Goal: Task Accomplishment & Management: Manage account settings

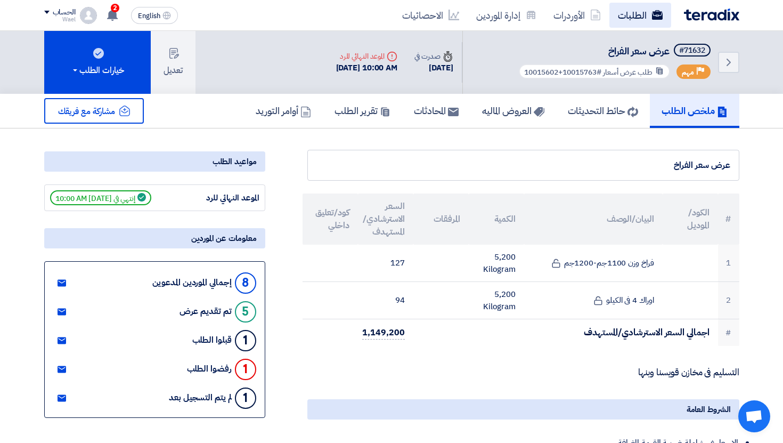
click at [619, 10] on link "الطلبات" at bounding box center [641, 15] width 62 height 25
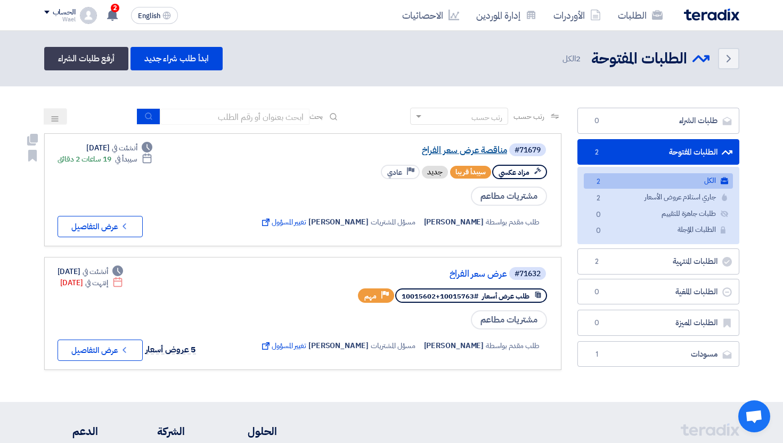
click at [465, 154] on link "مناقصة عرض سعر الفراخ" at bounding box center [400, 150] width 213 height 10
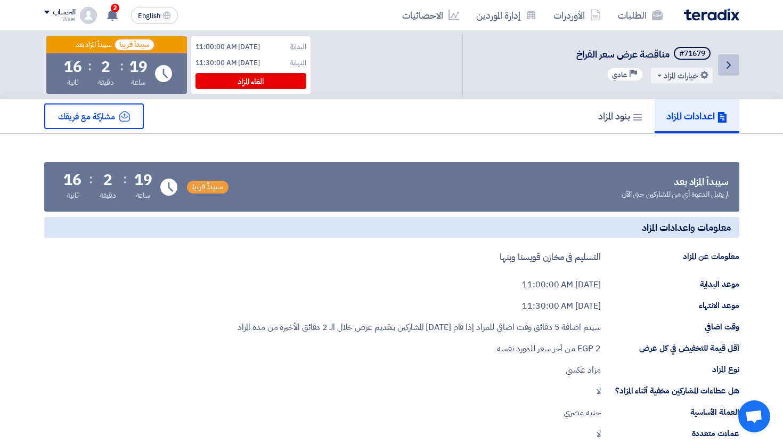
click at [719, 70] on link "Back" at bounding box center [728, 64] width 21 height 21
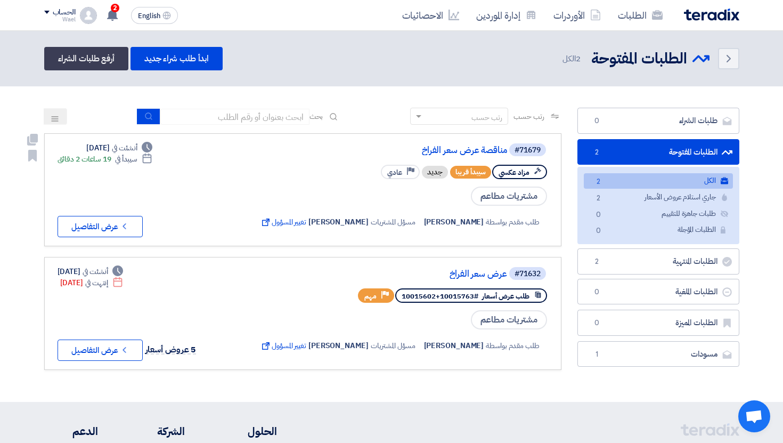
click at [473, 144] on div "#71679 مناقصة عرض سعر الفراخ" at bounding box center [403, 149] width 290 height 15
click at [471, 148] on link "مناقصة عرض سعر الفراخ" at bounding box center [400, 150] width 213 height 10
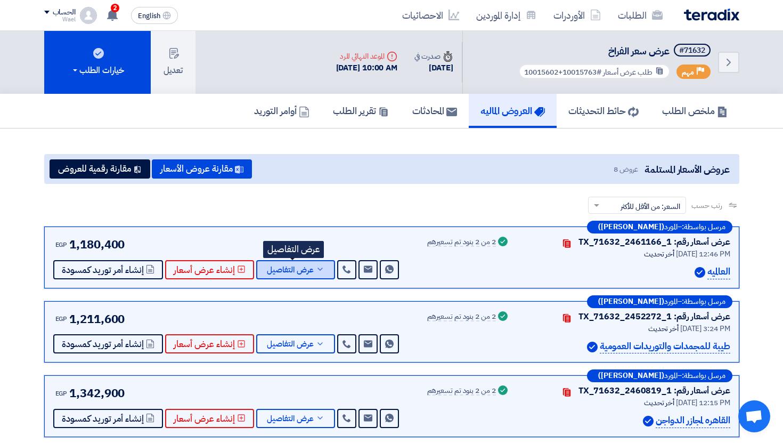
click at [320, 264] on button "عرض التفاصيل" at bounding box center [295, 269] width 79 height 19
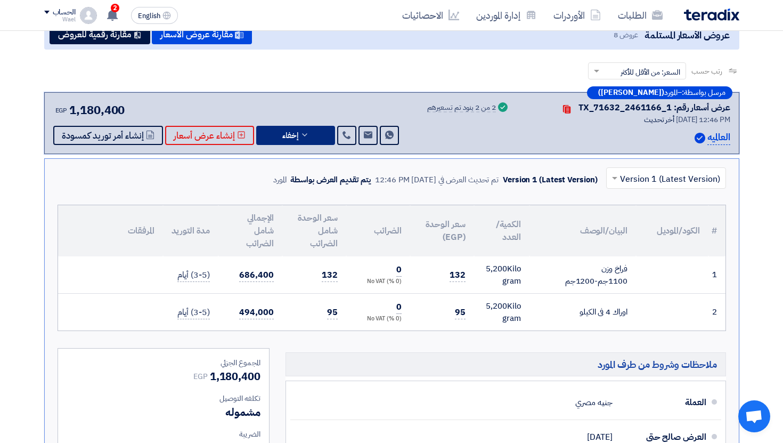
scroll to position [144, 0]
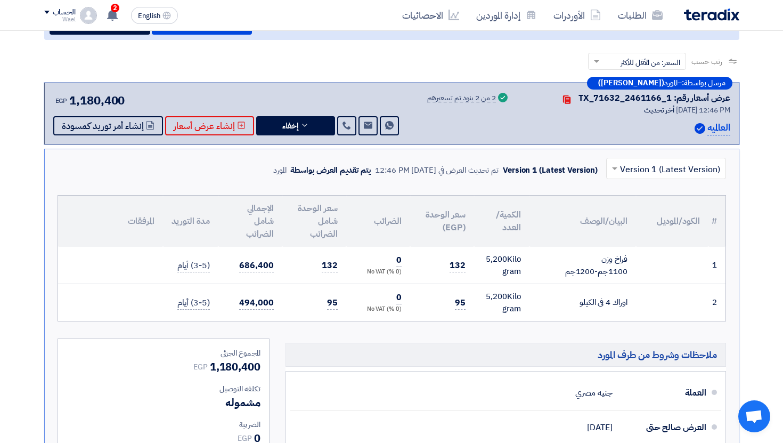
drag, startPoint x: 450, startPoint y: 304, endPoint x: 483, endPoint y: 304, distance: 33.6
click at [483, 304] on tr "2 اوراك 4 فى الكيلو" at bounding box center [392, 302] width 668 height 37
copy tr "95"
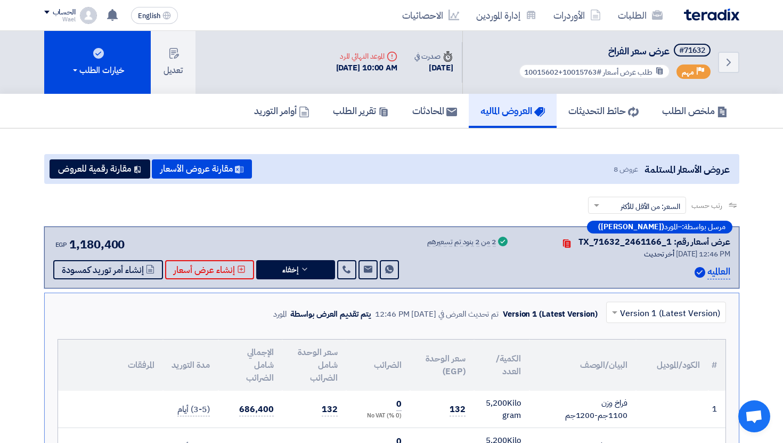
click at [67, 18] on div "Wael" at bounding box center [59, 20] width 31 height 6
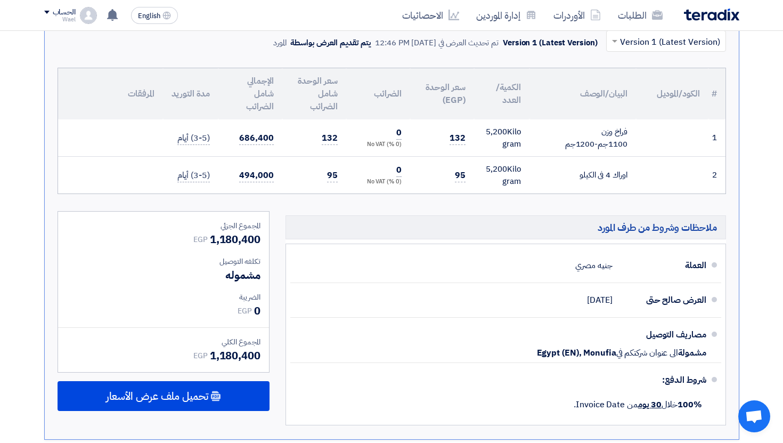
scroll to position [84, 0]
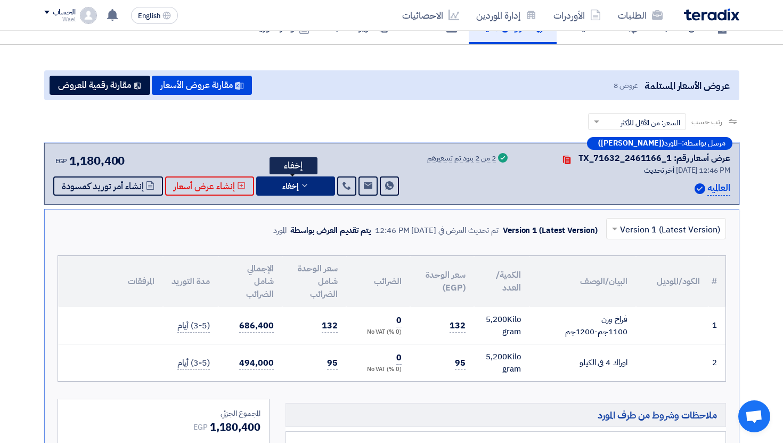
click at [299, 177] on button "إخفاء" at bounding box center [295, 185] width 79 height 19
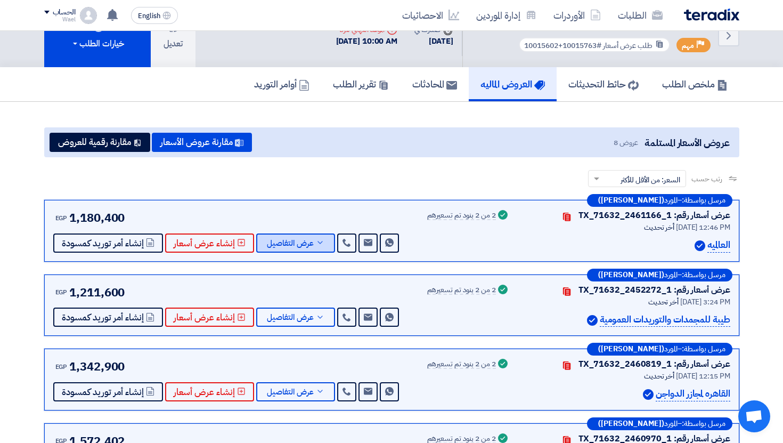
scroll to position [18, 0]
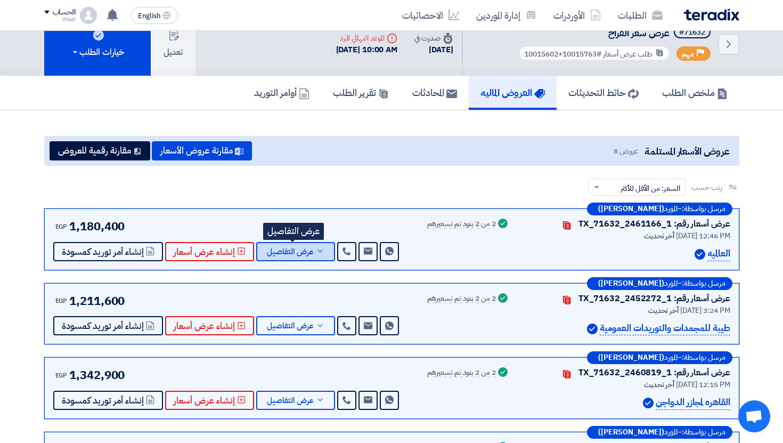
click at [316, 248] on icon at bounding box center [320, 251] width 9 height 9
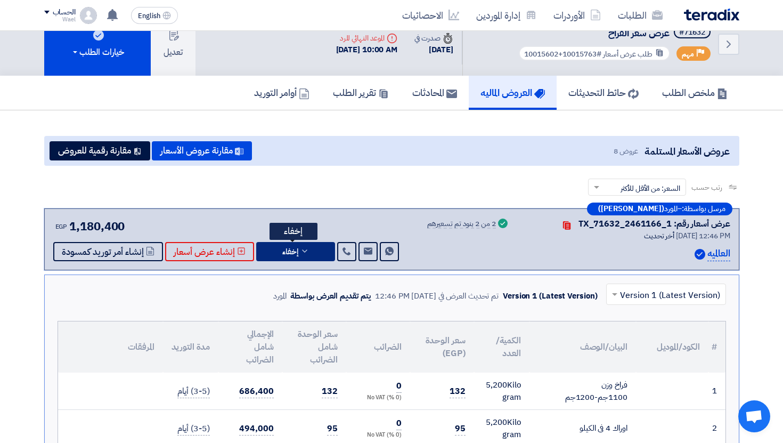
click at [315, 248] on button "إخفاء" at bounding box center [295, 251] width 79 height 19
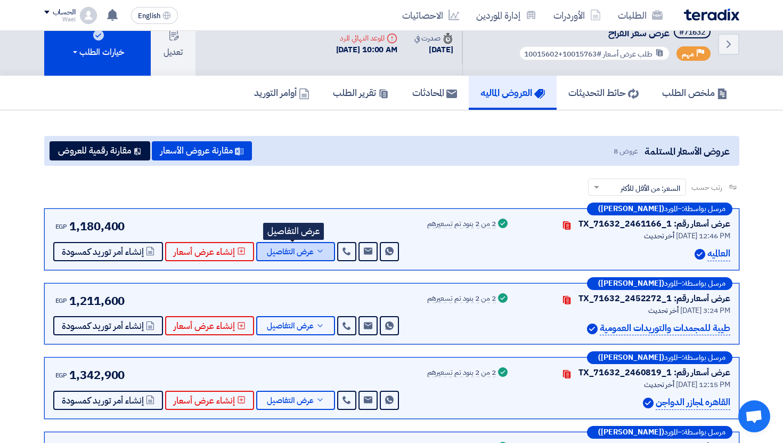
click at [316, 248] on icon at bounding box center [320, 251] width 9 height 9
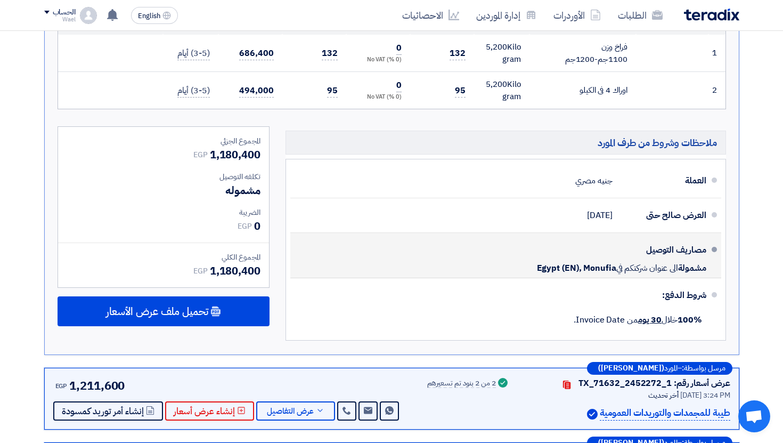
scroll to position [0, 0]
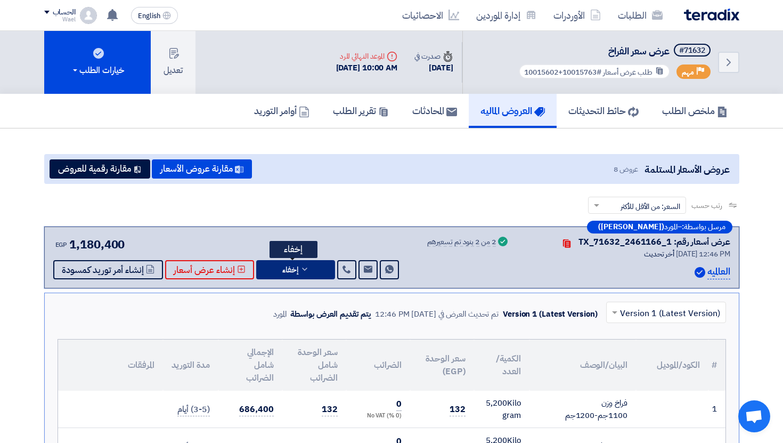
click at [295, 273] on span "إخفاء" at bounding box center [290, 270] width 16 height 8
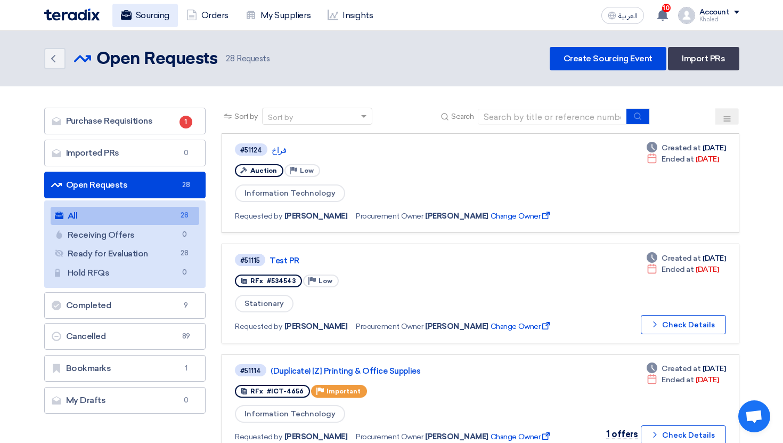
click at [139, 26] on link "Sourcing" at bounding box center [145, 15] width 66 height 23
click at [165, 20] on link "Sourcing" at bounding box center [145, 15] width 66 height 23
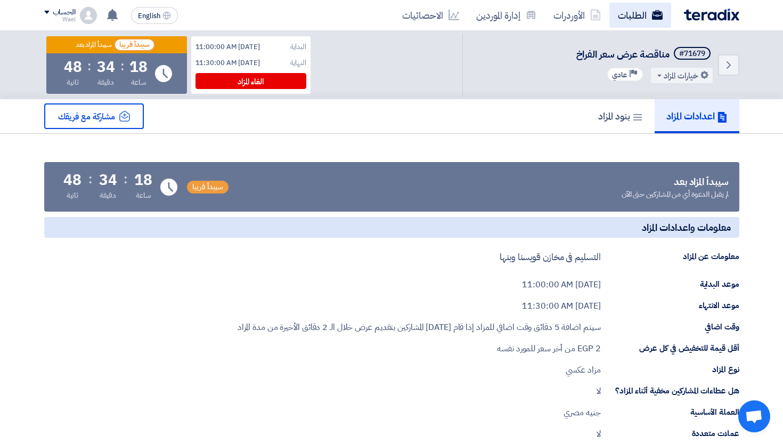
click at [629, 20] on link "الطلبات" at bounding box center [641, 15] width 62 height 25
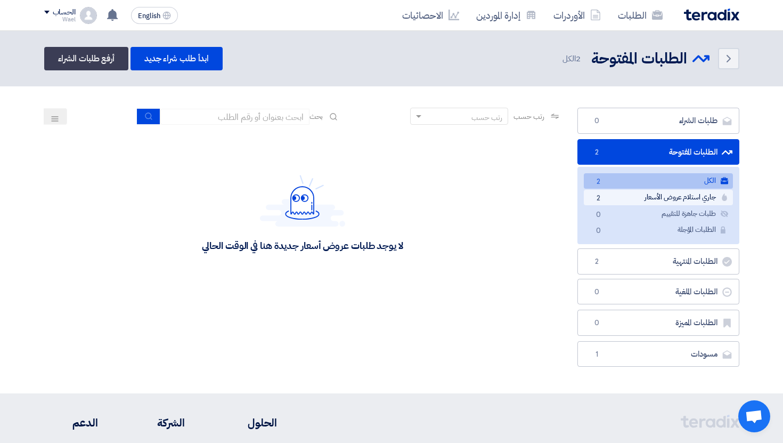
click at [625, 201] on link "جاري استلام عروض الأسعار جاري استلام عروض الأسعار 2" at bounding box center [658, 197] width 149 height 15
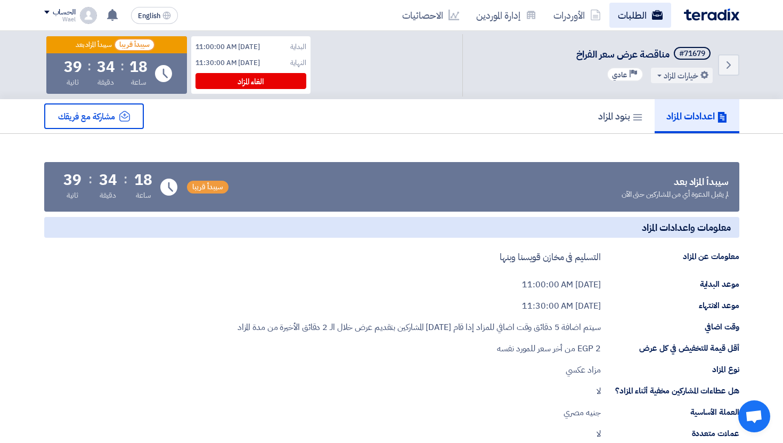
click at [640, 5] on link "الطلبات" at bounding box center [641, 15] width 62 height 25
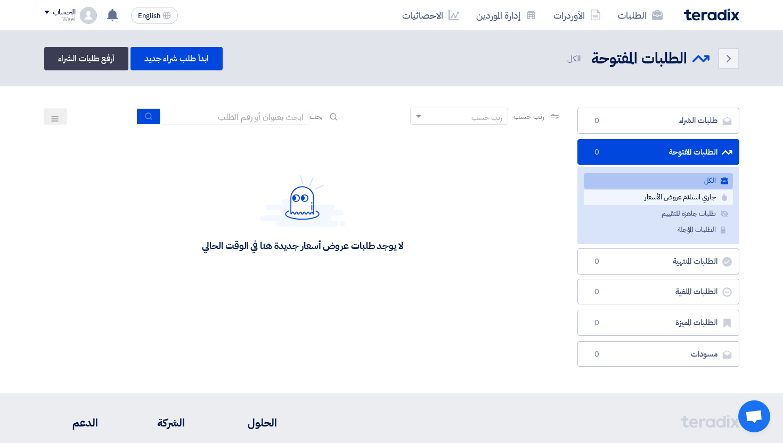
click at [626, 197] on link "جاري استلام عروض الأسعار جاري استلام عروض الأسعار" at bounding box center [658, 197] width 149 height 15
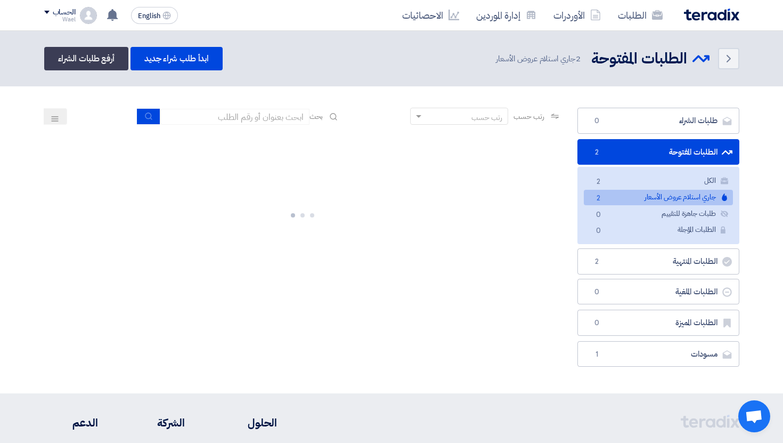
click at [626, 197] on link "جاري استلام عروض الأسعار جاري استلام عروض الأسعار 2" at bounding box center [658, 197] width 149 height 15
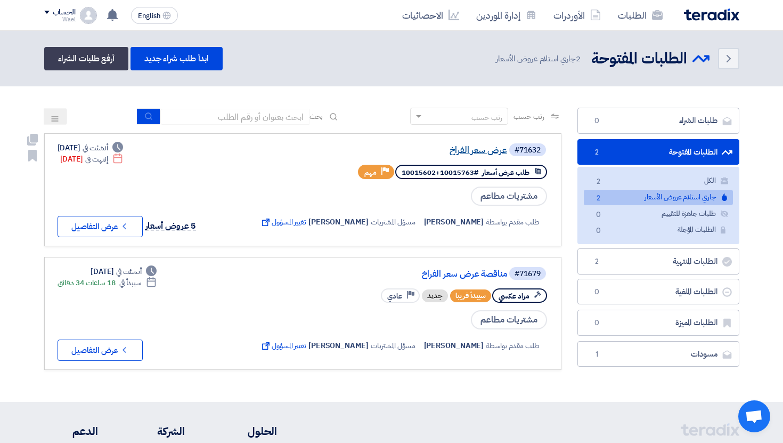
click at [490, 147] on link "عرض سعر الفراخ" at bounding box center [400, 150] width 213 height 10
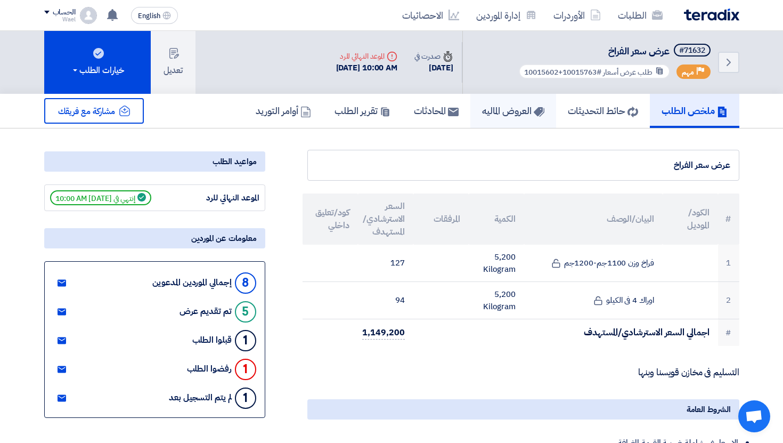
click at [488, 118] on link "العروض الماليه" at bounding box center [514, 111] width 86 height 34
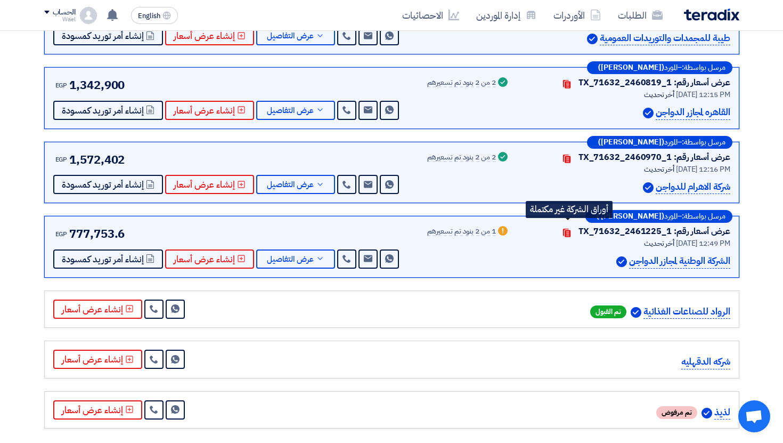
scroll to position [333, 0]
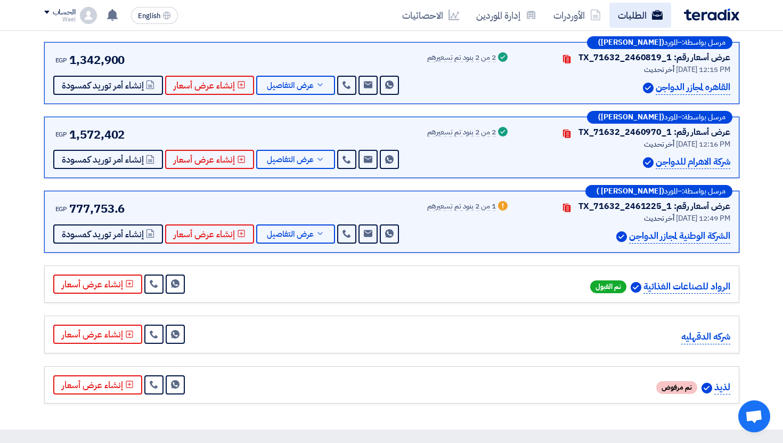
click at [649, 16] on link "الطلبات" at bounding box center [641, 15] width 62 height 25
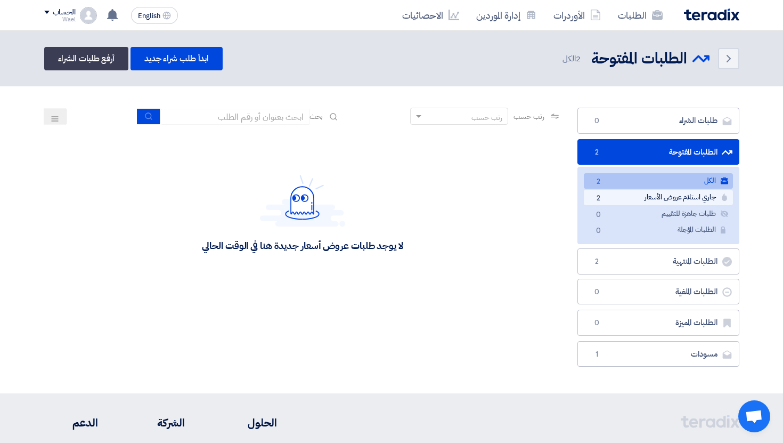
click at [638, 196] on link "جاري استلام عروض الأسعار جاري استلام عروض الأسعار 2" at bounding box center [658, 197] width 149 height 15
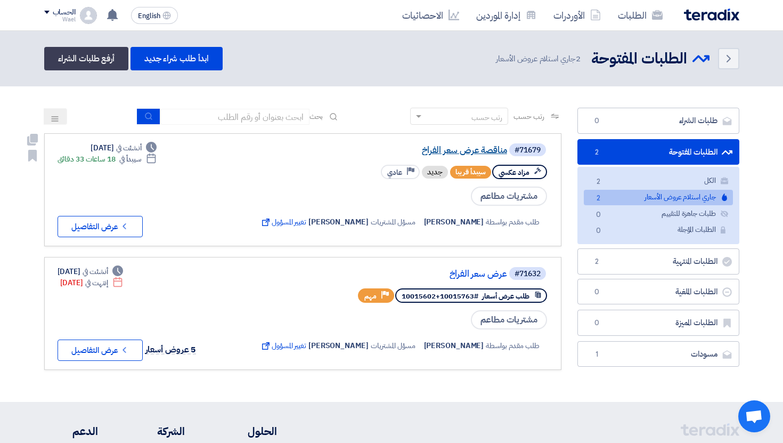
click at [476, 151] on link "مناقصة عرض سعر الفراخ" at bounding box center [400, 150] width 213 height 10
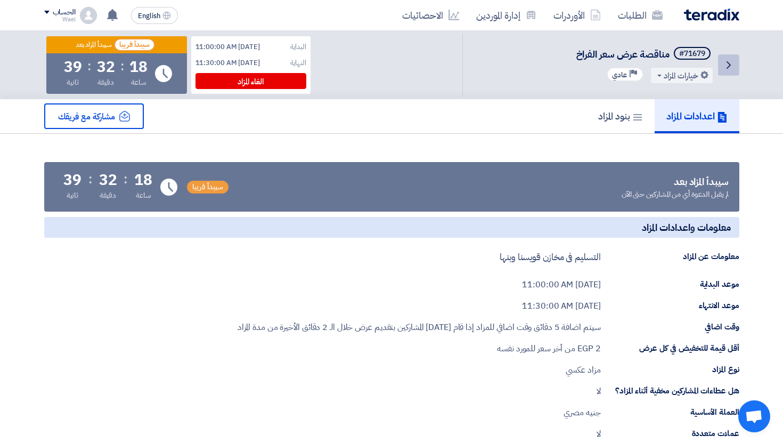
click at [723, 70] on icon "Back" at bounding box center [729, 65] width 13 height 13
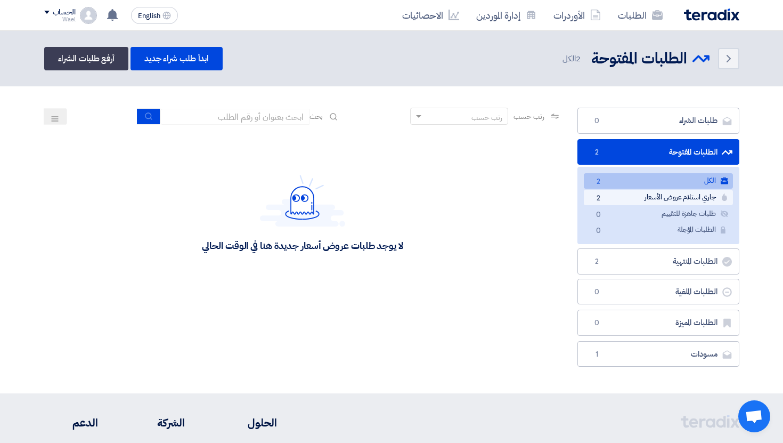
click at [642, 202] on link "جاري استلام عروض الأسعار جاري استلام عروض الأسعار 2" at bounding box center [658, 197] width 149 height 15
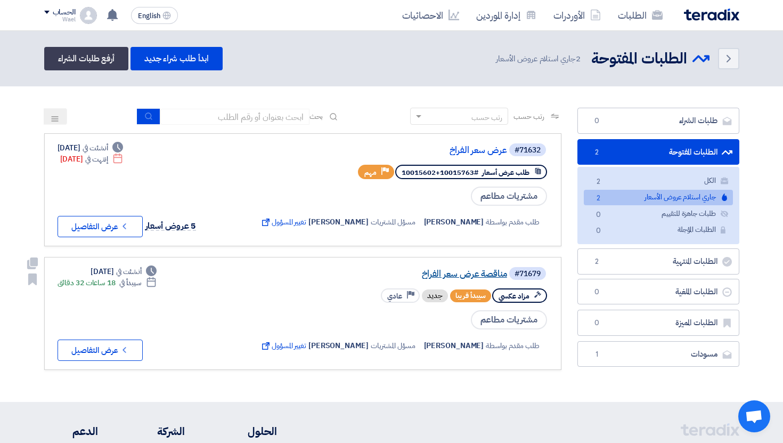
click at [474, 278] on link "مناقصة عرض سعر الفراخ" at bounding box center [400, 274] width 213 height 10
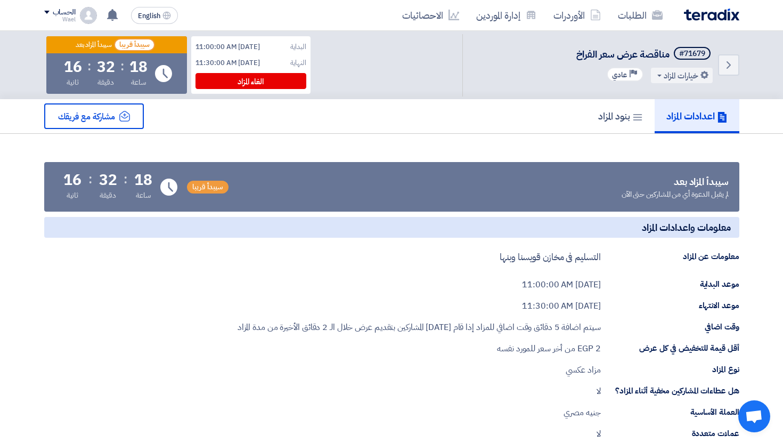
click at [686, 83] on div "خيارات المزاد تعديل المزاد Priority عادي" at bounding box center [645, 75] width 136 height 17
click at [648, 22] on link "الطلبات" at bounding box center [641, 15] width 62 height 25
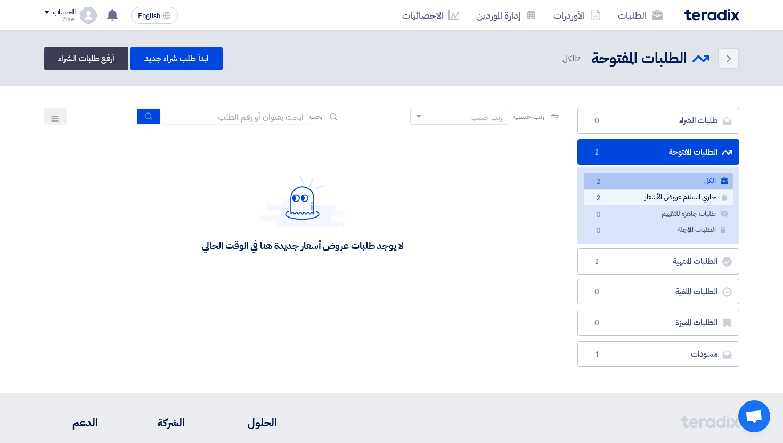
click at [599, 195] on span "2" at bounding box center [599, 198] width 13 height 11
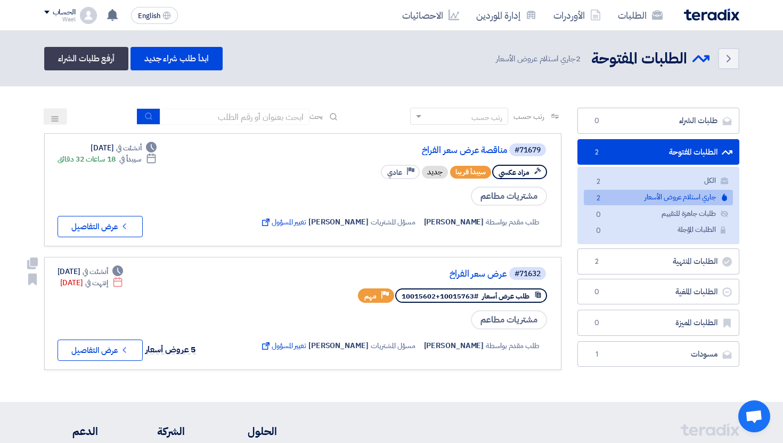
click at [473, 279] on div "#71632 عرض سعر الفراخ" at bounding box center [403, 273] width 290 height 15
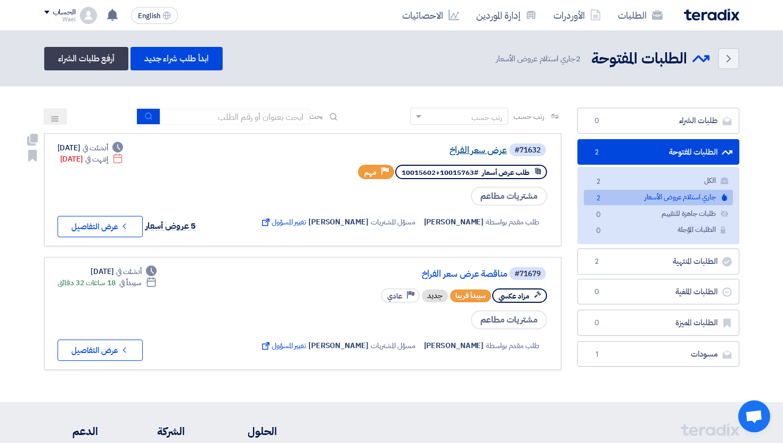
click at [474, 154] on link "عرض سعر الفراخ" at bounding box center [400, 150] width 213 height 10
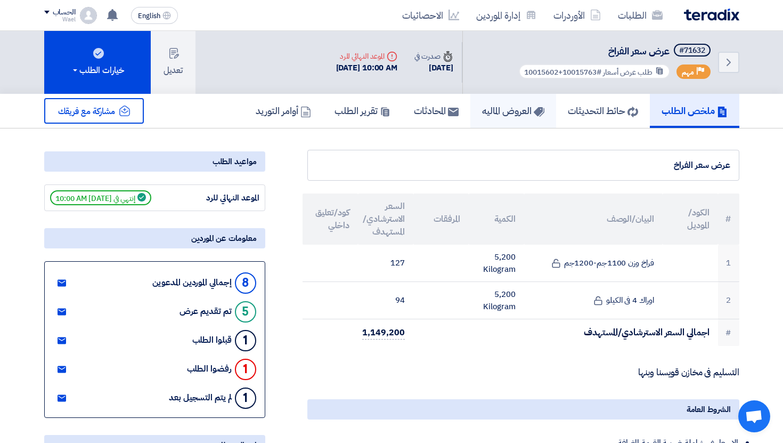
click at [495, 112] on h5 "العروض الماليه" at bounding box center [513, 110] width 62 height 12
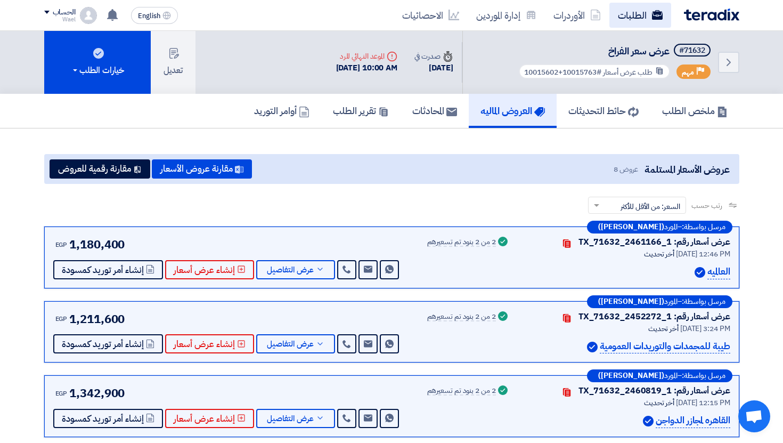
click at [643, 8] on link "الطلبات" at bounding box center [641, 15] width 62 height 25
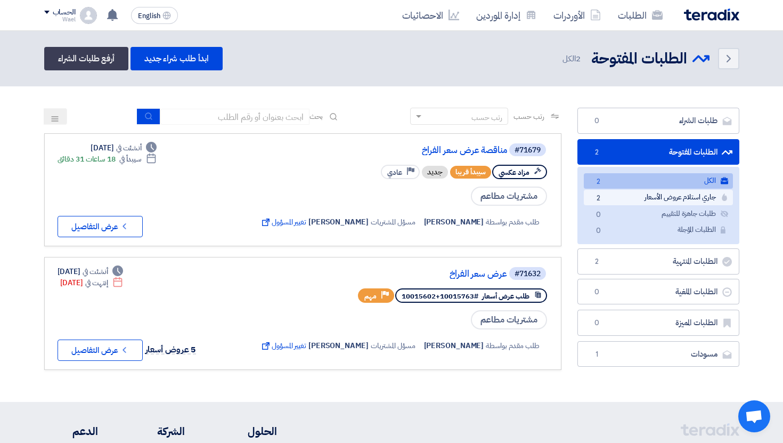
click at [690, 201] on link "جاري استلام عروض الأسعار جاري استلام عروض الأسعار 2" at bounding box center [658, 197] width 149 height 15
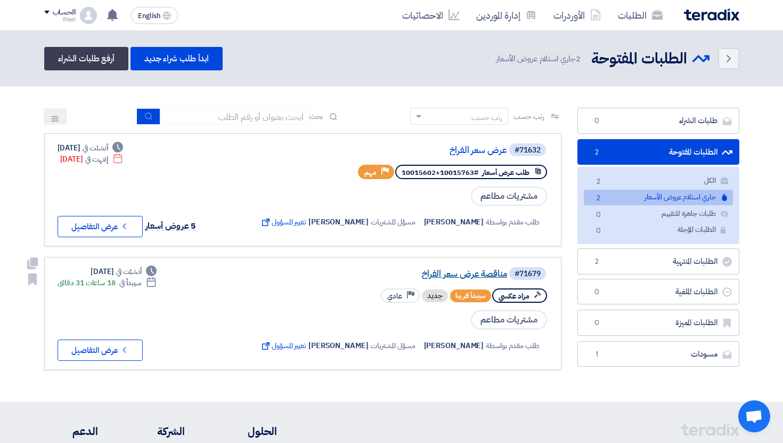
click at [481, 276] on link "مناقصة عرض سعر الفراخ" at bounding box center [400, 274] width 213 height 10
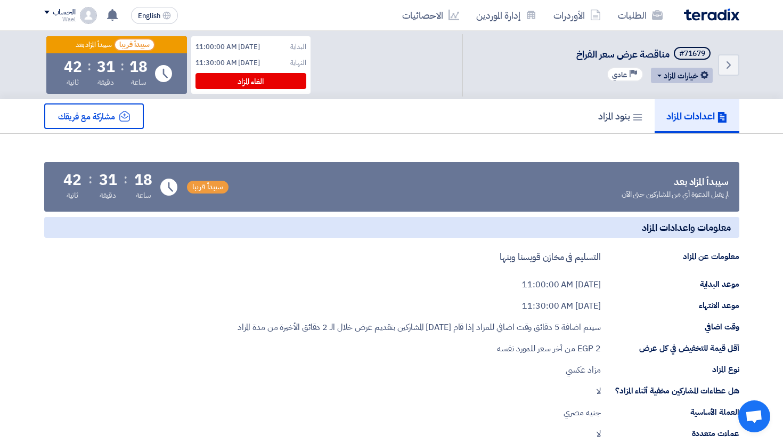
click at [698, 71] on button "خيارات المزاد" at bounding box center [682, 75] width 62 height 15
click at [687, 99] on div "تعديل المزاد" at bounding box center [679, 98] width 55 height 17
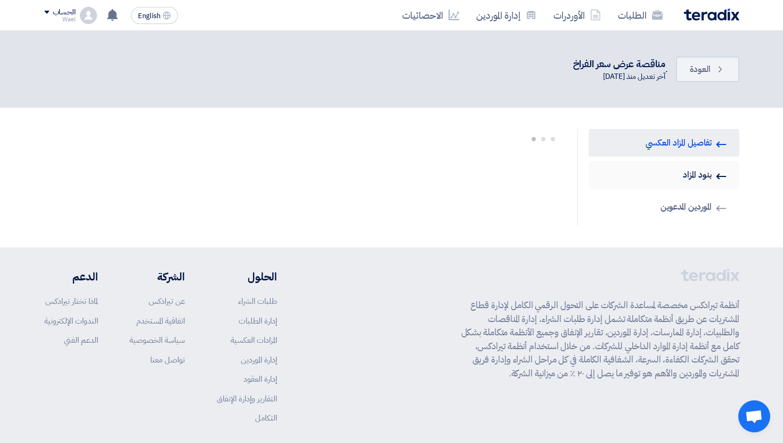
click at [676, 175] on link "Invited Suppliers بنود المزاد" at bounding box center [664, 175] width 151 height 28
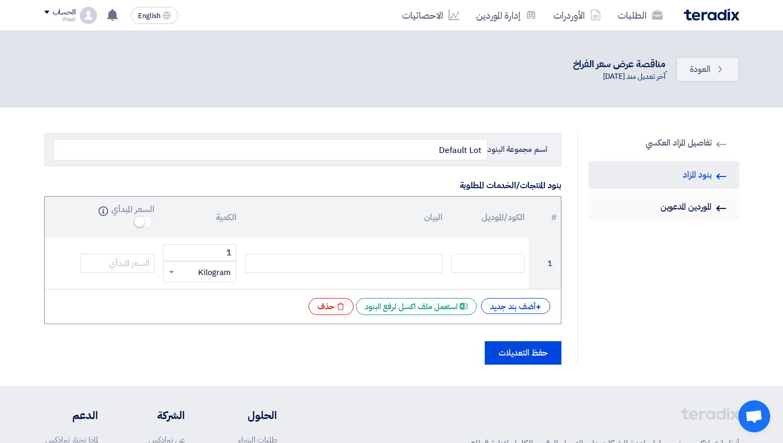
click at [679, 204] on link "Invited Suppliers الموردين المدعوين" at bounding box center [664, 207] width 151 height 28
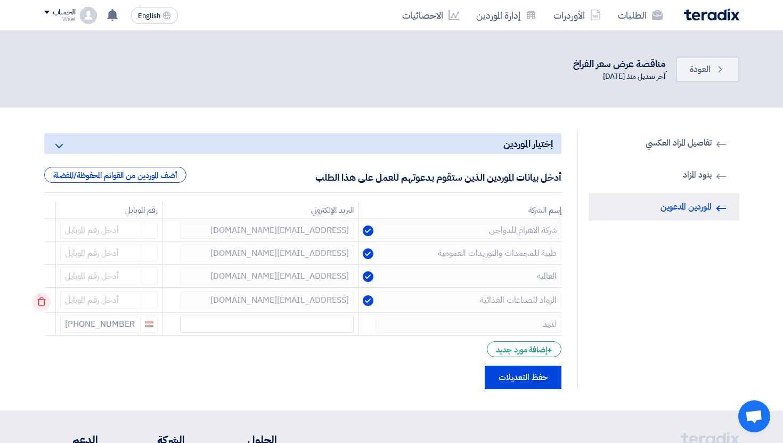
click at [48, 299] on icon at bounding box center [42, 302] width 18 height 18
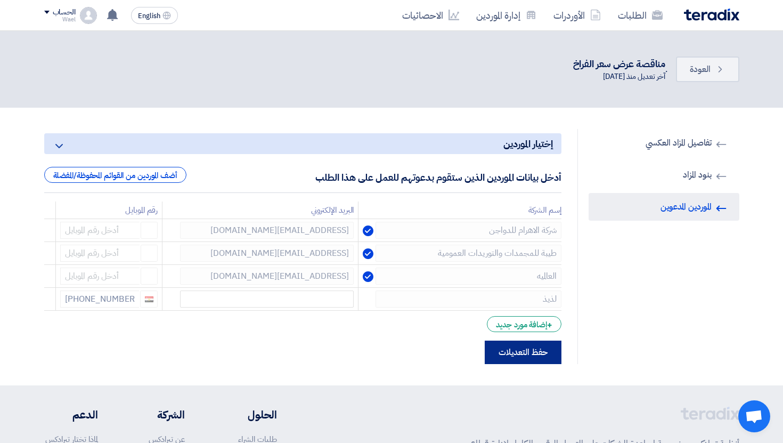
click at [520, 354] on button "حفظ التعديلات" at bounding box center [523, 352] width 77 height 23
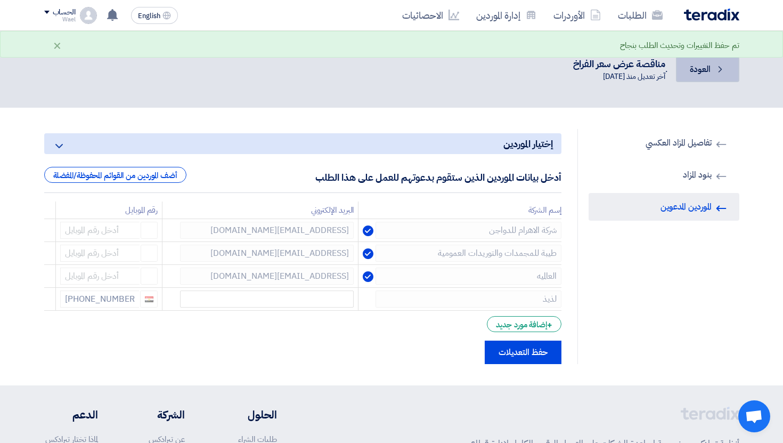
click at [708, 78] on link "Back العودة" at bounding box center [707, 69] width 63 height 26
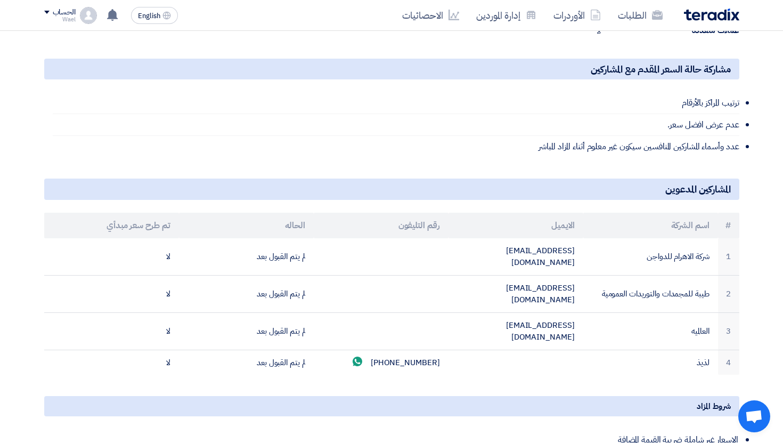
scroll to position [468, 0]
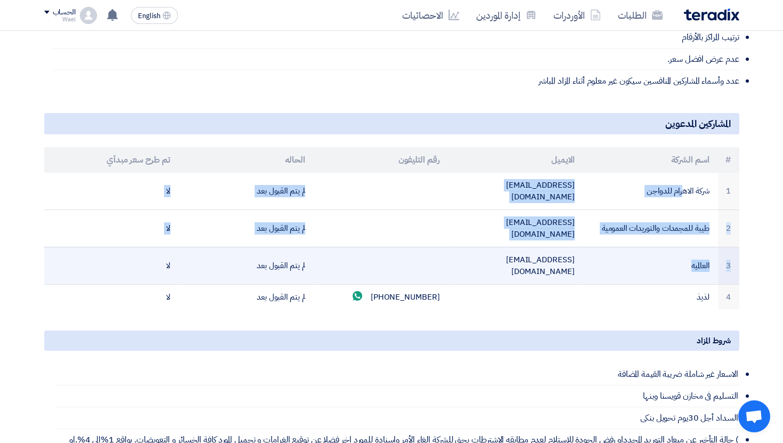
drag, startPoint x: 682, startPoint y: 187, endPoint x: 675, endPoint y: 233, distance: 46.8
click at [675, 232] on tbody "1 شركة الاهرام للدواجن amr.gamal@pyramidpoultry.com لم يتم القبول بعد لا 2 طيبة…" at bounding box center [391, 241] width 695 height 137
click at [675, 247] on td "العالميه" at bounding box center [651, 265] width 135 height 37
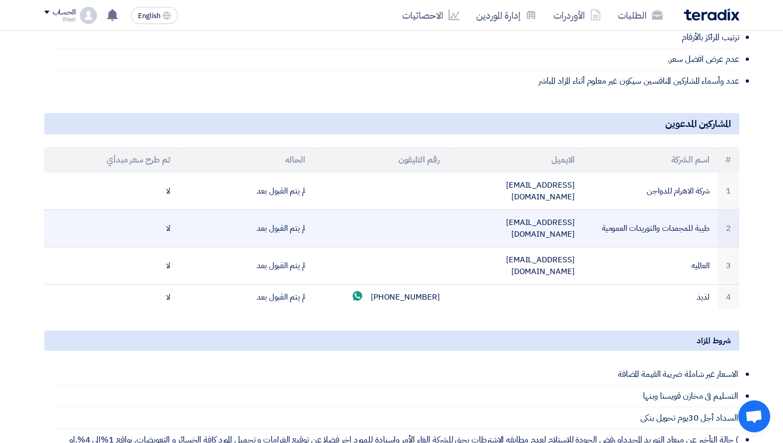
scroll to position [0, 0]
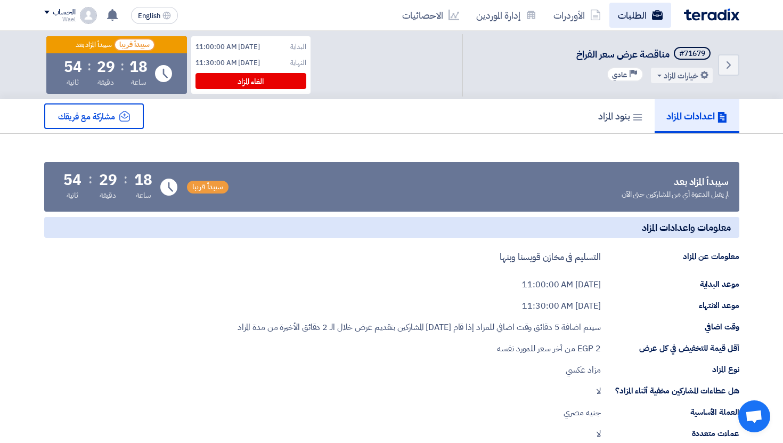
click at [646, 15] on link "الطلبات" at bounding box center [641, 15] width 62 height 25
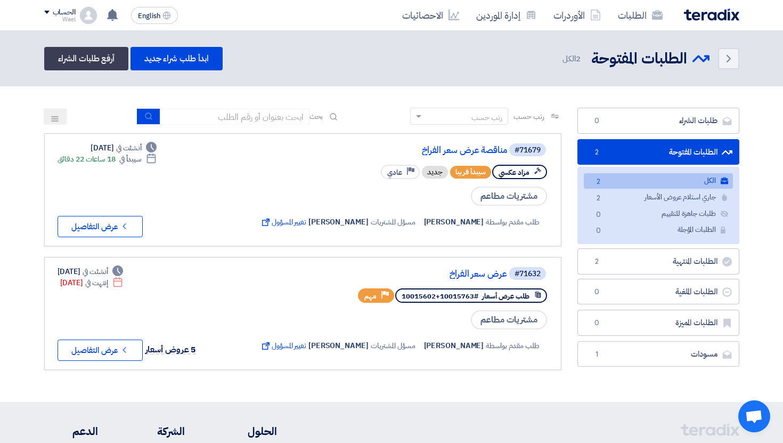
click at [617, 30] on div "الطلبات الأوردرات إدارة الموردين الاحصائيات English EN تم طرح المزاد "مناقصة عر…" at bounding box center [391, 15] width 711 height 30
click at [643, 17] on link "الطلبات" at bounding box center [641, 15] width 62 height 25
click at [488, 148] on link "مناقصة عرض سعر الفراخ" at bounding box center [400, 150] width 213 height 10
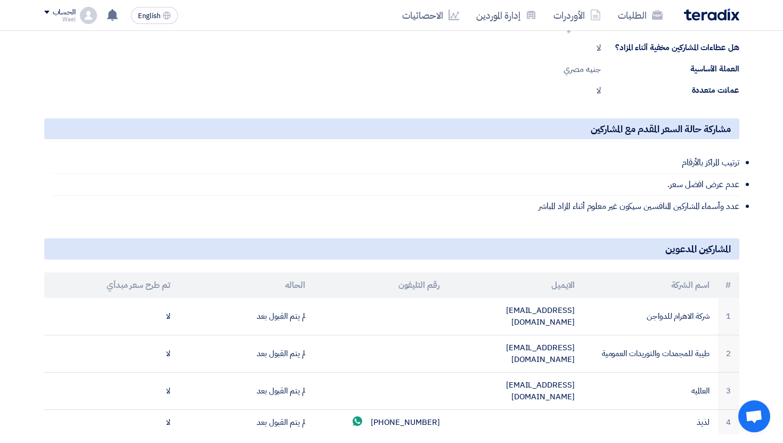
scroll to position [473, 0]
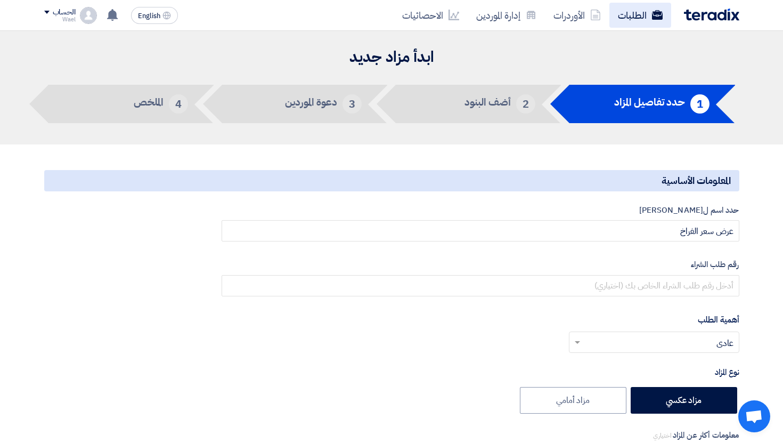
click at [625, 18] on link "الطلبات" at bounding box center [641, 15] width 62 height 25
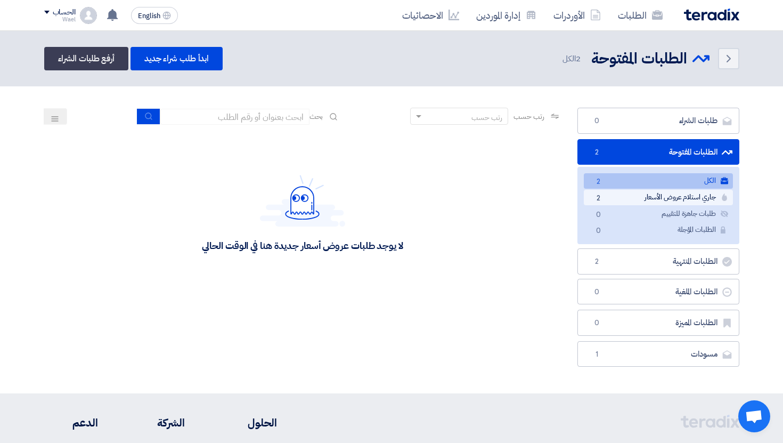
click at [620, 195] on link "جاري استلام عروض الأسعار جاري استلام عروض الأسعار 2" at bounding box center [658, 197] width 149 height 15
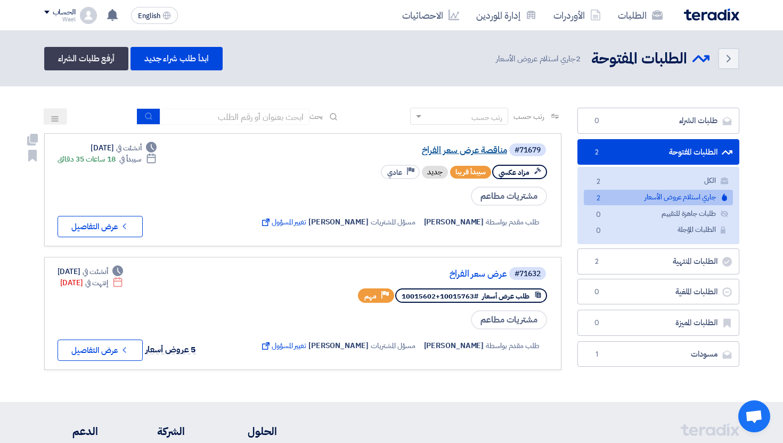
click at [459, 151] on link "مناقصة عرض سعر الفراخ" at bounding box center [400, 150] width 213 height 10
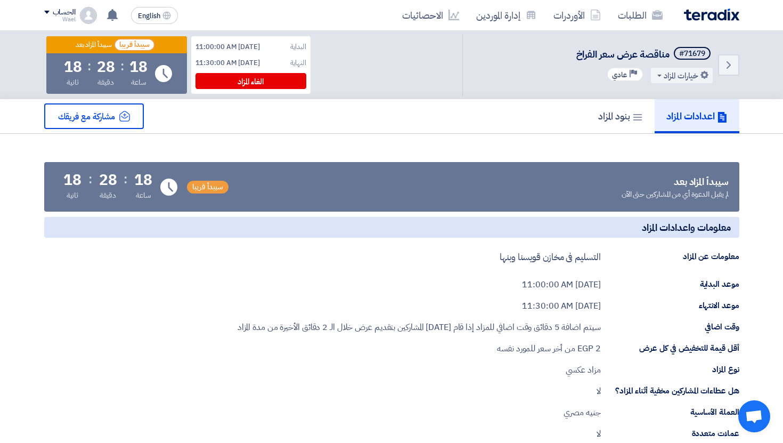
click at [744, 64] on div "Back #71679 مناقصة عرض سعر الفراخ خيارات المزاد تعديل المزاد Priority عادي" at bounding box center [391, 65] width 711 height 68
click at [728, 65] on icon "Back" at bounding box center [729, 65] width 13 height 13
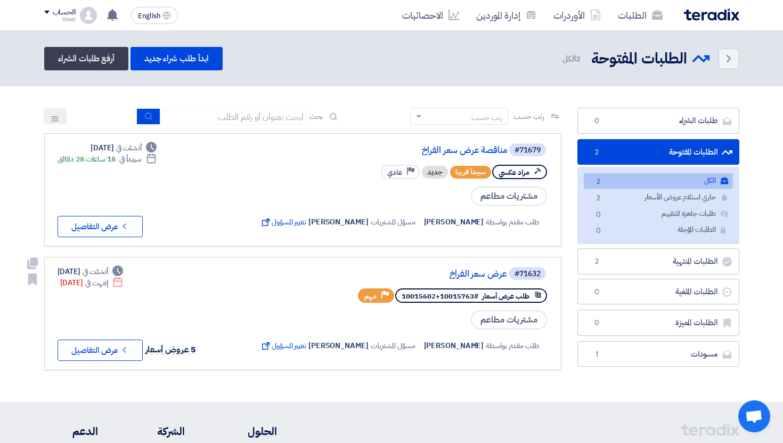
click at [490, 285] on div "#71632 عرض سعر الفراخ طلب عرض أسعار #10015763+10015602 Priority مهم مشتريات مطا…" at bounding box center [403, 313] width 290 height 95
click at [489, 273] on link "عرض سعر الفراخ" at bounding box center [400, 274] width 213 height 10
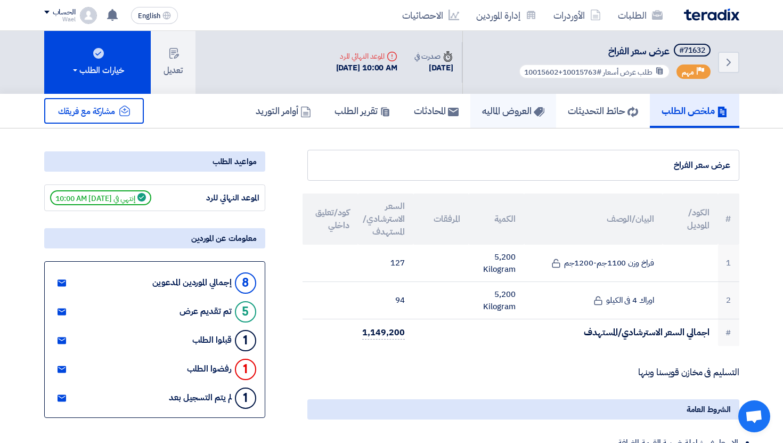
click at [504, 123] on link "العروض الماليه" at bounding box center [514, 111] width 86 height 34
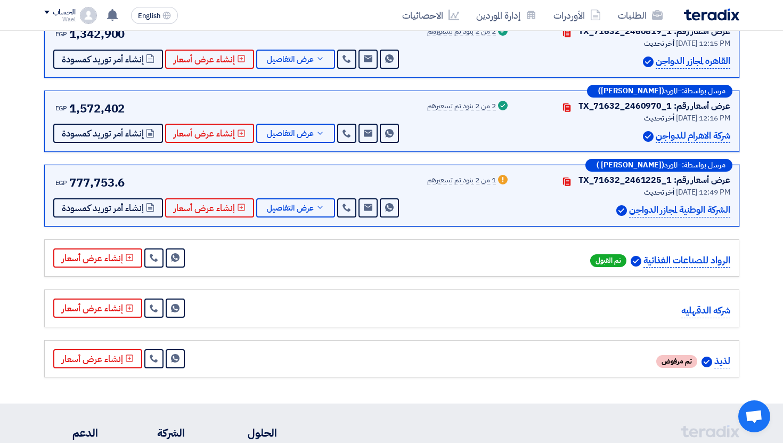
scroll to position [362, 0]
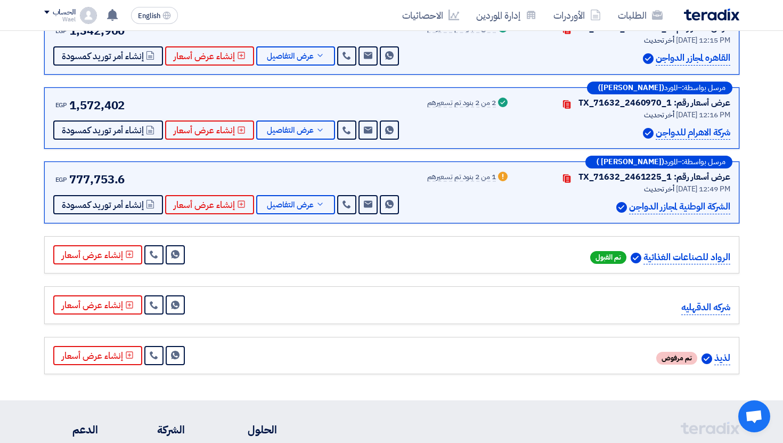
drag, startPoint x: 724, startPoint y: 360, endPoint x: 708, endPoint y: 359, distance: 16.1
click at [708, 359] on div "لذيذ تم مرفوض" at bounding box center [627, 358] width 208 height 14
click at [716, 361] on p "لذيذ" at bounding box center [723, 358] width 16 height 14
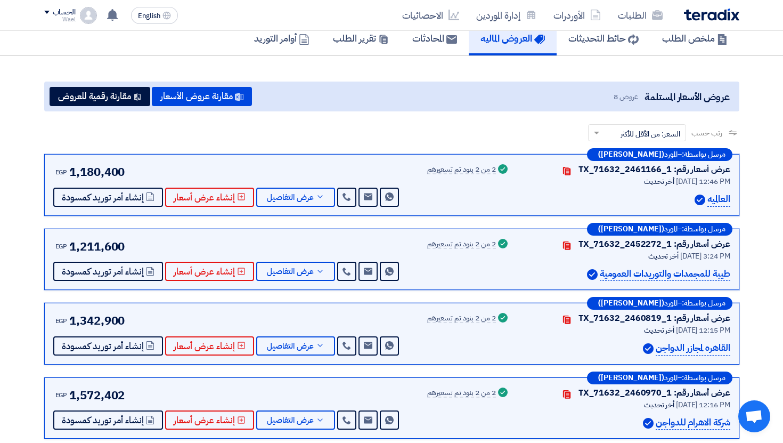
scroll to position [0, 0]
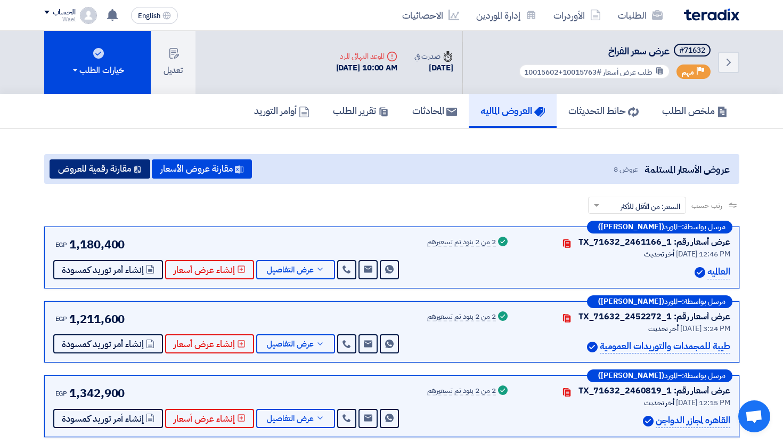
click at [108, 161] on button "مقارنة رقمية للعروض" at bounding box center [100, 168] width 101 height 19
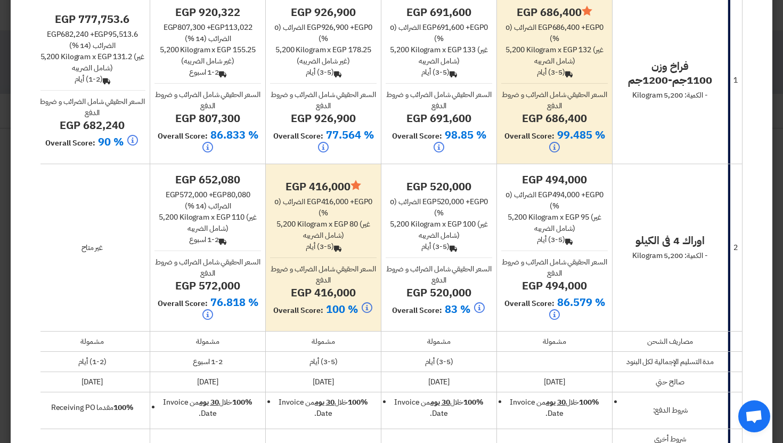
scroll to position [190, 0]
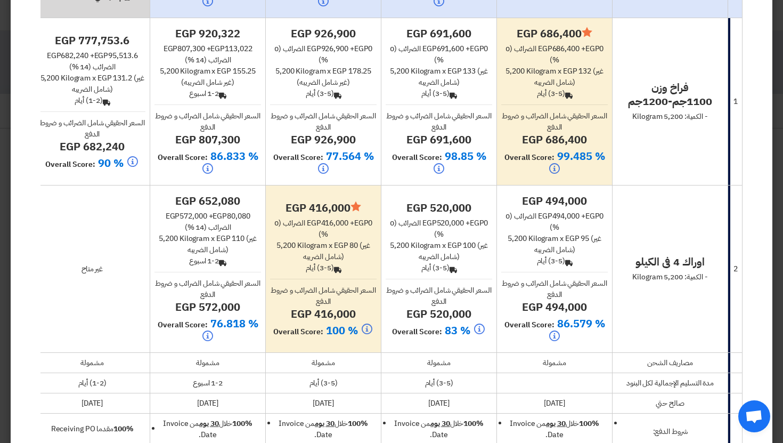
click at [700, 271] on span "- الكمية: 5,200 Kilogram" at bounding box center [671, 276] width 76 height 11
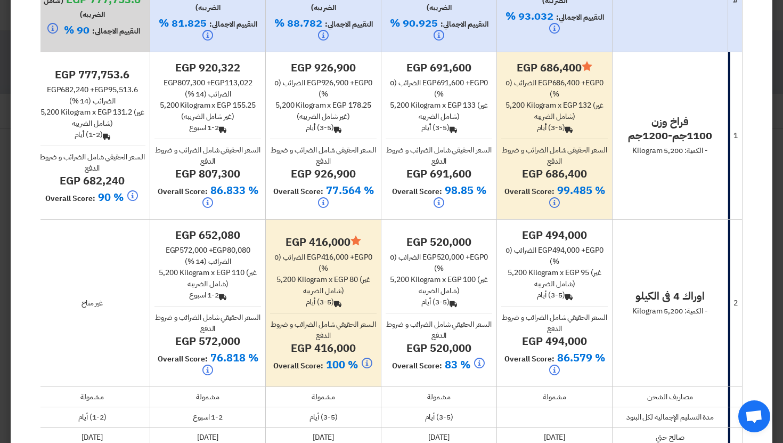
scroll to position [175, 0]
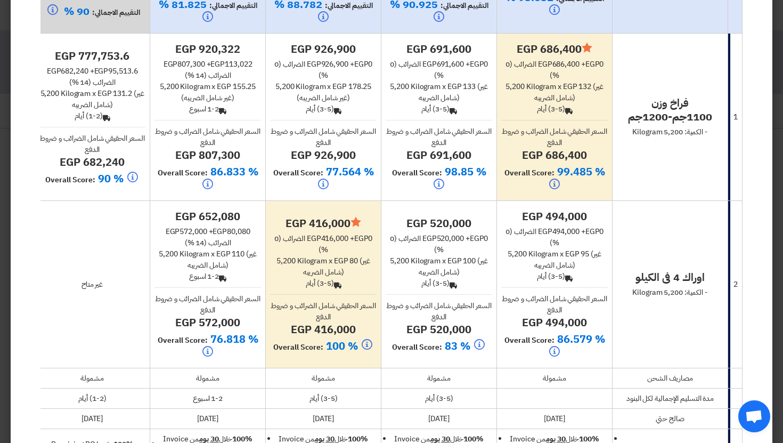
drag, startPoint x: 350, startPoint y: 261, endPoint x: 358, endPoint y: 261, distance: 8.5
click at [358, 261] on span "egp 80" at bounding box center [346, 260] width 24 height 11
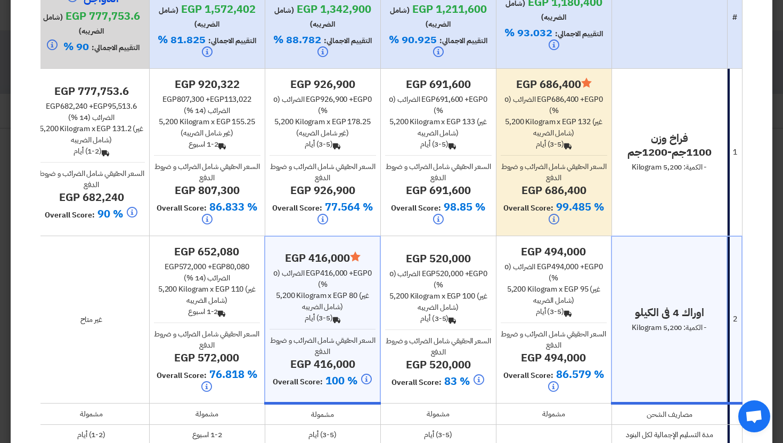
scroll to position [147, 0]
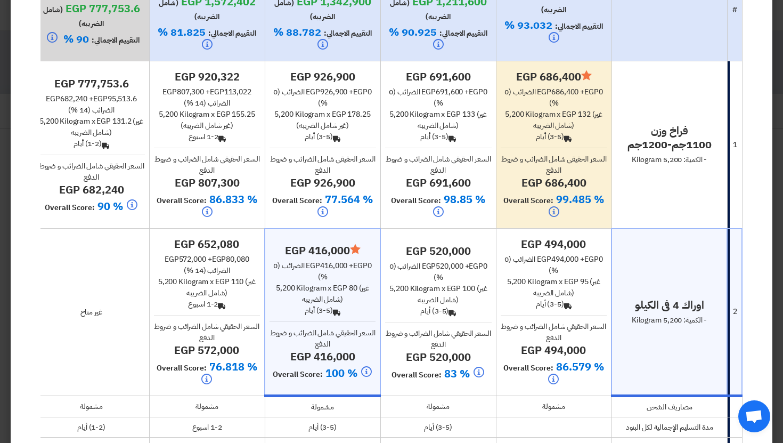
drag, startPoint x: 588, startPoint y: 282, endPoint x: 580, endPoint y: 281, distance: 8.0
click at [580, 281] on span "egp 95" at bounding box center [576, 281] width 24 height 11
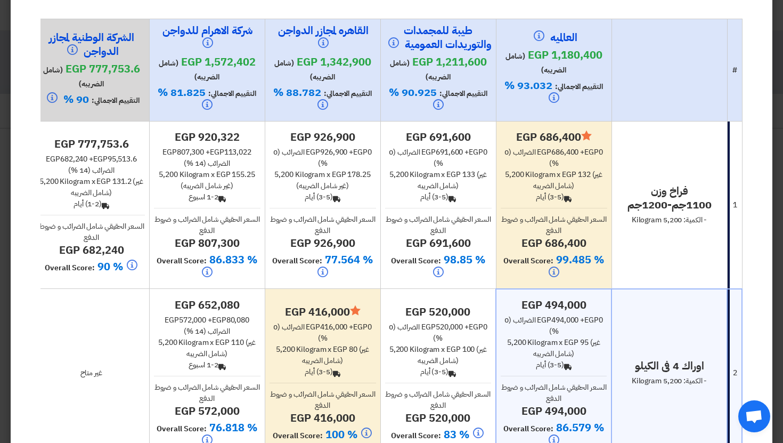
scroll to position [72, 0]
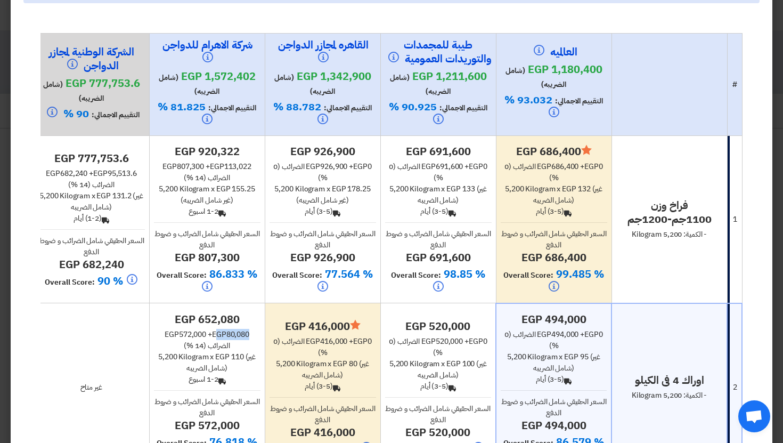
drag, startPoint x: 220, startPoint y: 334, endPoint x: 238, endPoint y: 334, distance: 18.1
click at [238, 334] on div "egp 572,000 + egp 80,080 الضرائب (14 %)" at bounding box center [207, 340] width 107 height 22
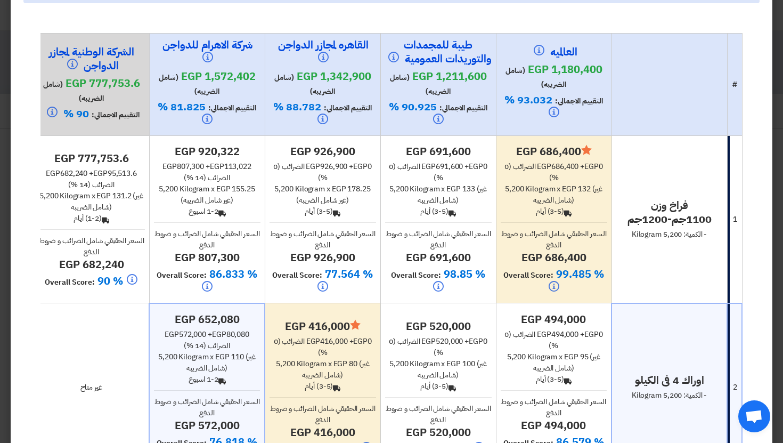
click at [243, 334] on div "egp 572,000 + egp 80,080 الضرائب (14 %)" at bounding box center [207, 340] width 106 height 22
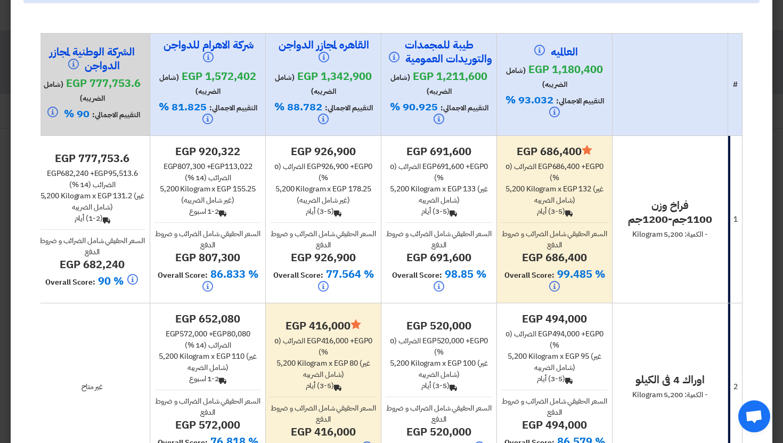
click at [237, 358] on span "egp 110" at bounding box center [230, 356] width 28 height 11
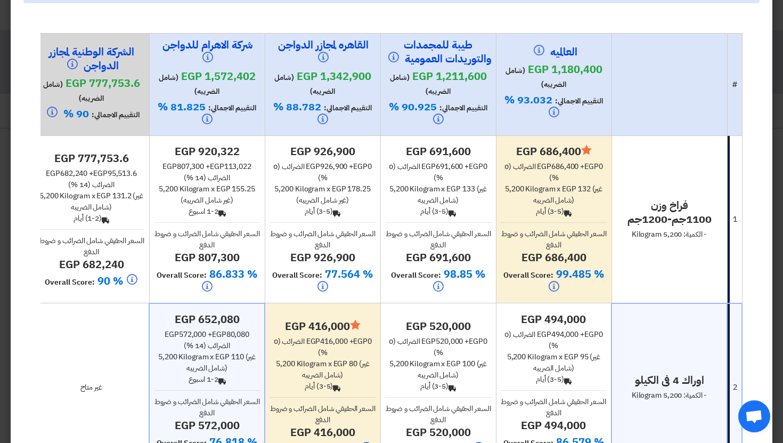
drag, startPoint x: 248, startPoint y: 37, endPoint x: 201, endPoint y: 36, distance: 46.4
click at [201, 38] on h4 "شركة الاهرام للدواجن" at bounding box center [207, 52] width 107 height 29
click at [227, 46] on h4 "شركة الاهرام للدواجن" at bounding box center [207, 52] width 107 height 29
drag, startPoint x: 250, startPoint y: 45, endPoint x: 185, endPoint y: 44, distance: 65.6
click at [185, 44] on h4 "شركة الاهرام للدواجن" at bounding box center [207, 52] width 107 height 29
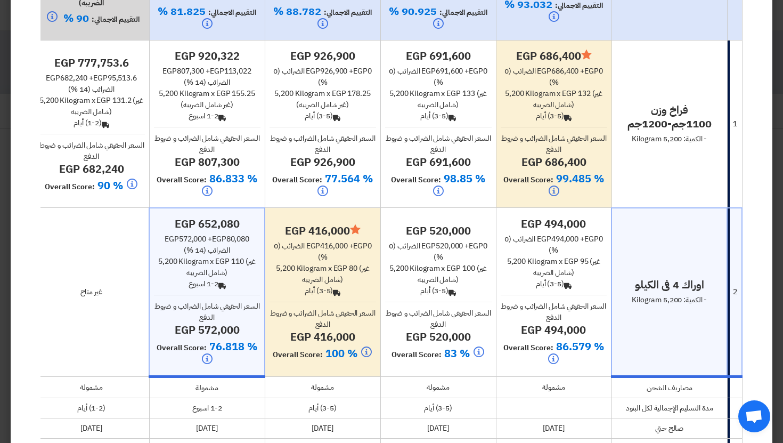
scroll to position [169, 0]
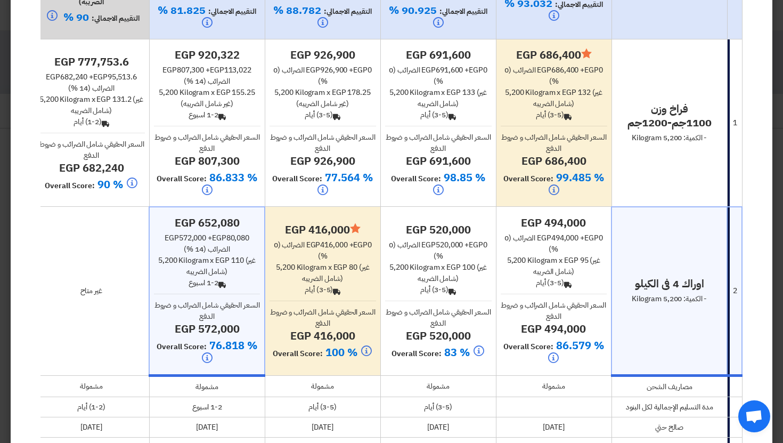
drag, startPoint x: 587, startPoint y: 261, endPoint x: 576, endPoint y: 261, distance: 10.7
click at [576, 261] on span "egp 95" at bounding box center [576, 260] width 24 height 11
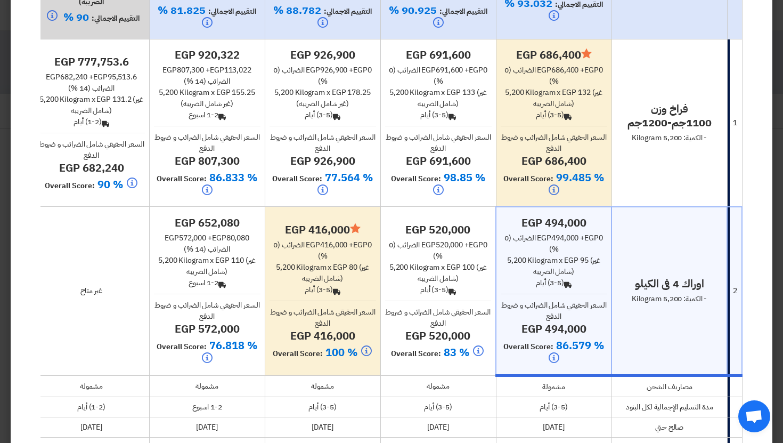
click at [591, 260] on span "(غير شامل الضريبه)" at bounding box center [566, 266] width 67 height 22
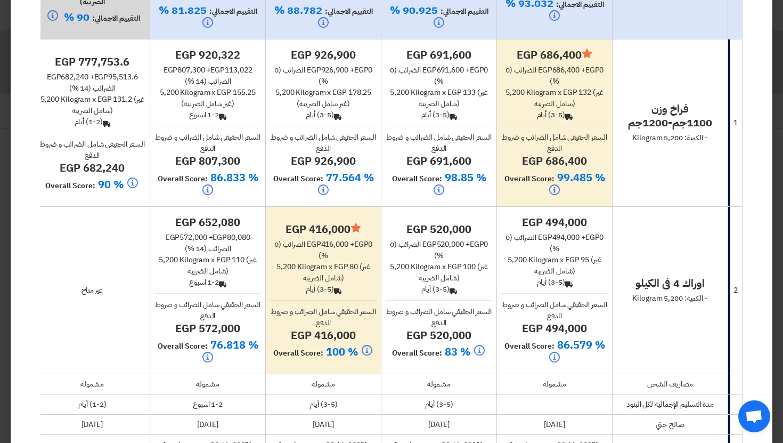
click at [588, 260] on span "egp 95" at bounding box center [577, 259] width 24 height 11
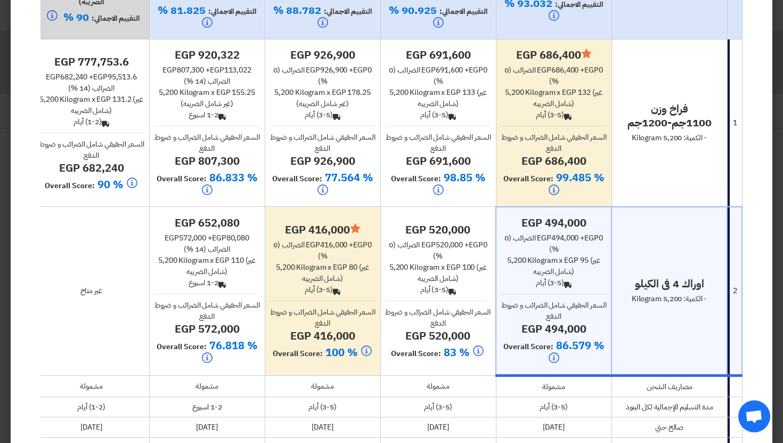
drag, startPoint x: 592, startPoint y: 261, endPoint x: 581, endPoint y: 258, distance: 10.9
click at [581, 258] on div "5,200 Kilogram x egp 95 (غير شامل الضريبه)" at bounding box center [554, 266] width 106 height 22
click at [581, 258] on span "egp 95" at bounding box center [576, 260] width 24 height 11
drag, startPoint x: 585, startPoint y: 261, endPoint x: 572, endPoint y: 260, distance: 12.8
click at [572, 260] on span "egp 95" at bounding box center [576, 260] width 24 height 11
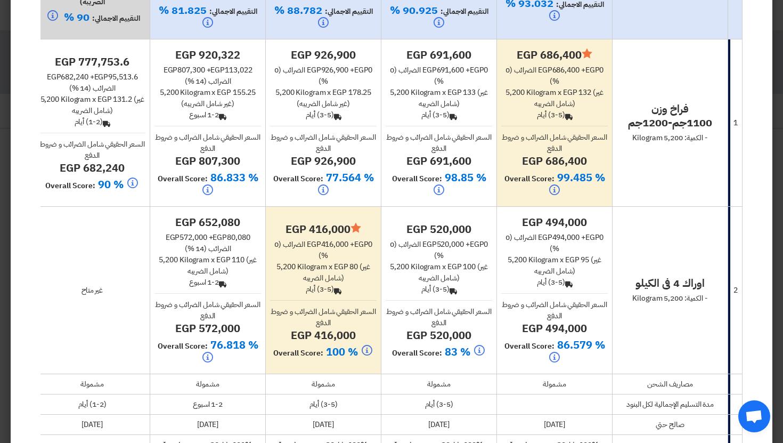
click at [572, 260] on span "egp 95" at bounding box center [577, 259] width 24 height 11
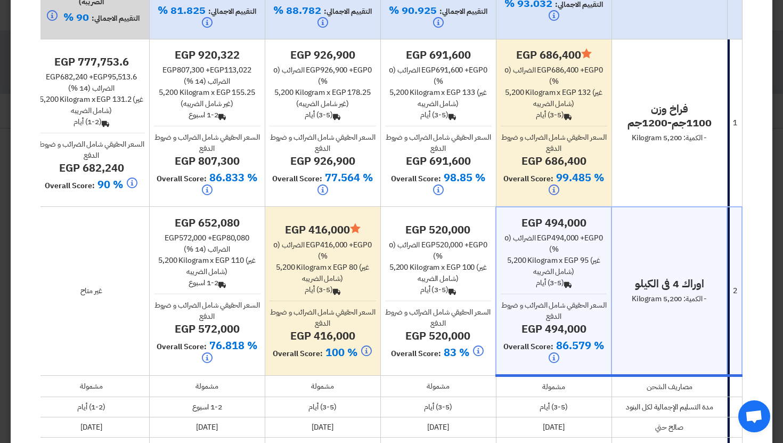
click at [588, 260] on span "egp 95" at bounding box center [576, 260] width 24 height 11
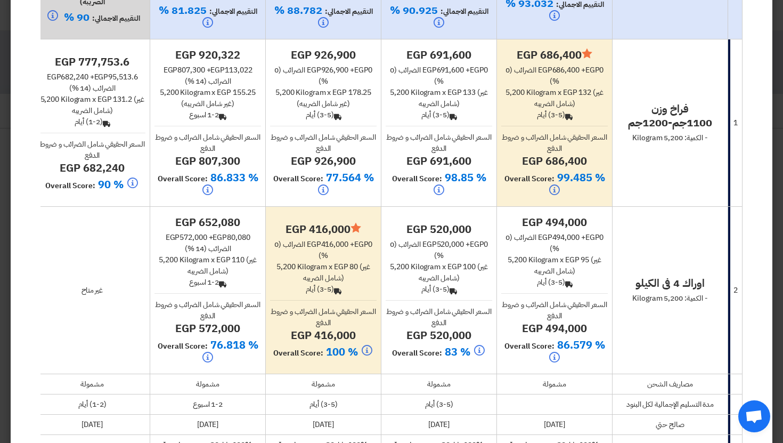
scroll to position [0, 0]
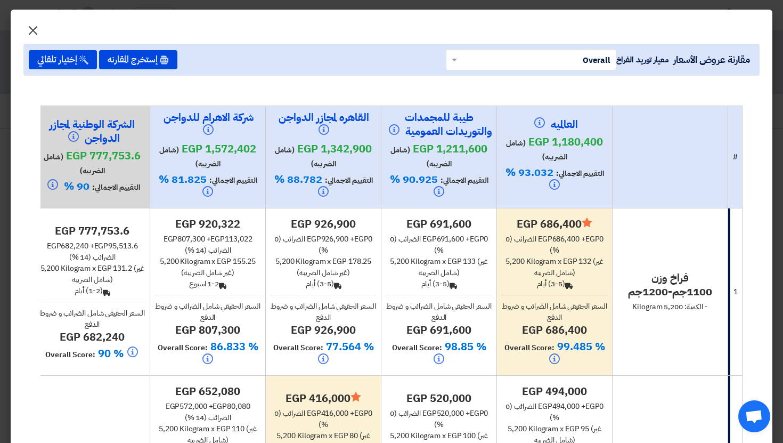
click at [40, 22] on button "×" at bounding box center [33, 27] width 30 height 21
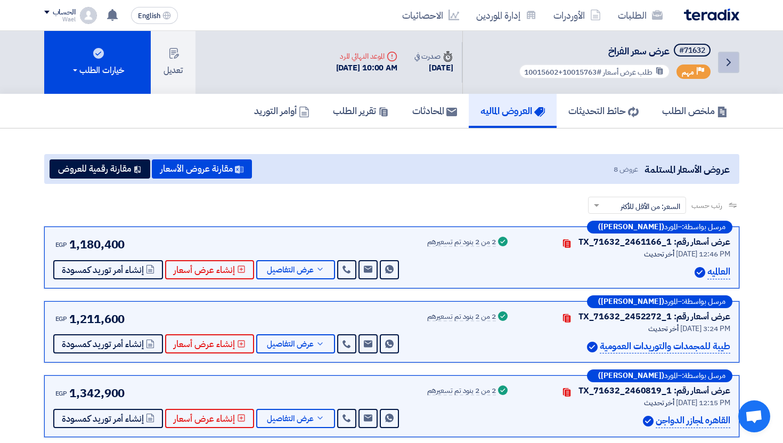
click at [727, 57] on icon "Back" at bounding box center [729, 62] width 13 height 13
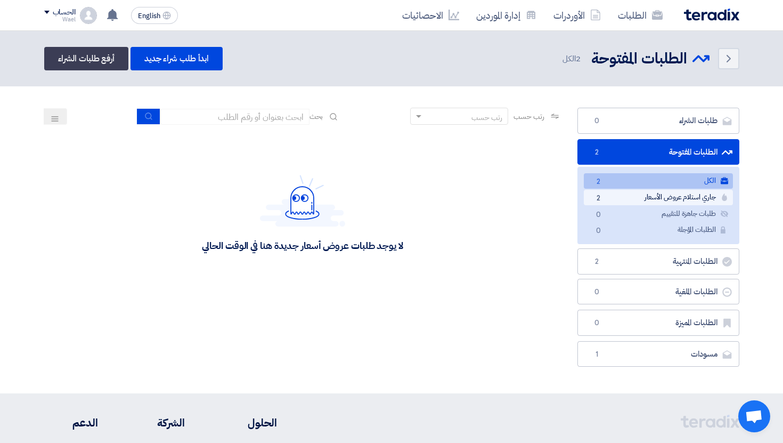
click at [615, 204] on link "جاري استلام عروض الأسعار جاري استلام عروض الأسعار 2" at bounding box center [658, 197] width 149 height 15
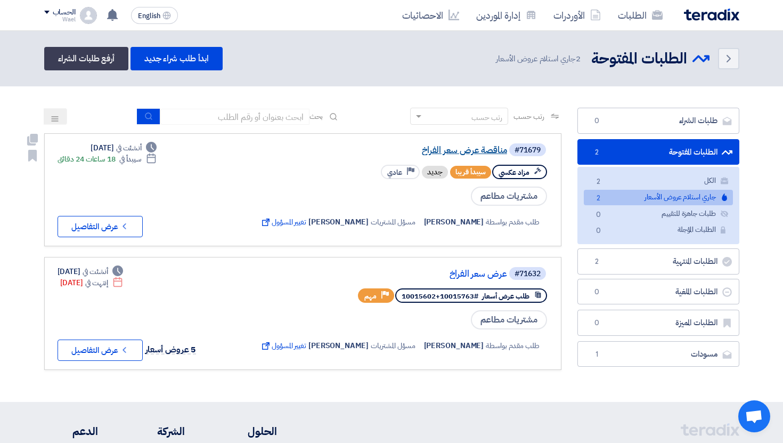
click at [485, 148] on link "مناقصة عرض سعر الفراخ" at bounding box center [400, 150] width 213 height 10
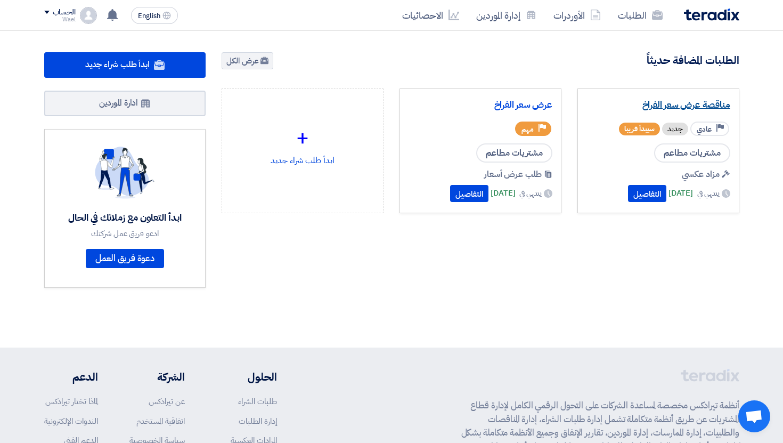
click at [701, 110] on link "مناقصة عرض سعر الفراخ" at bounding box center [659, 105] width 144 height 11
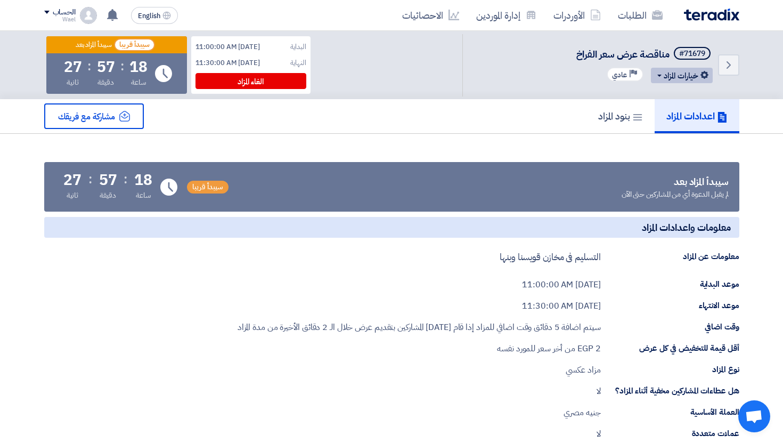
click at [706, 81] on button "خيارات المزاد" at bounding box center [682, 75] width 62 height 15
click at [701, 92] on div "تعديل المزاد" at bounding box center [679, 98] width 55 height 17
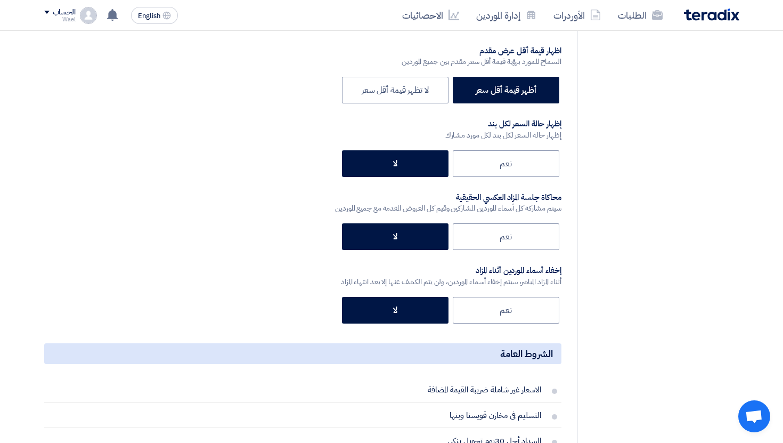
scroll to position [1557, 0]
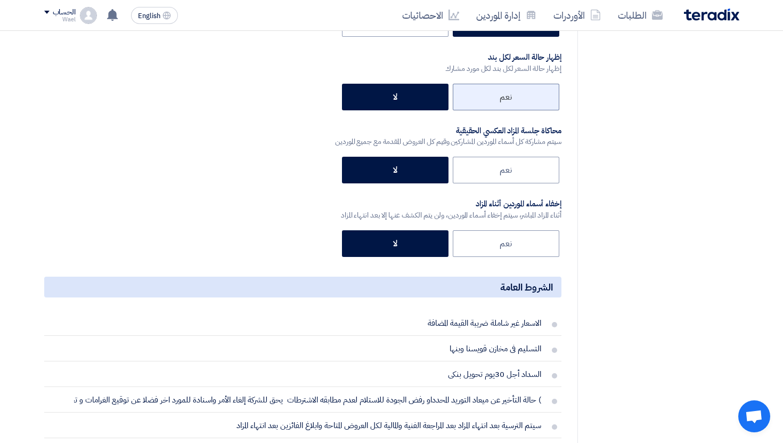
click at [505, 99] on label "نعم" at bounding box center [506, 97] width 107 height 27
click at [505, 99] on input "نعم" at bounding box center [508, 96] width 7 height 7
radio input "true"
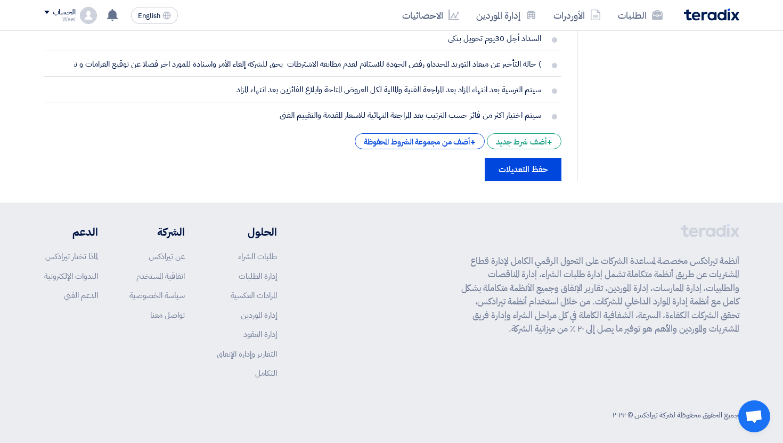
scroll to position [1897, 0]
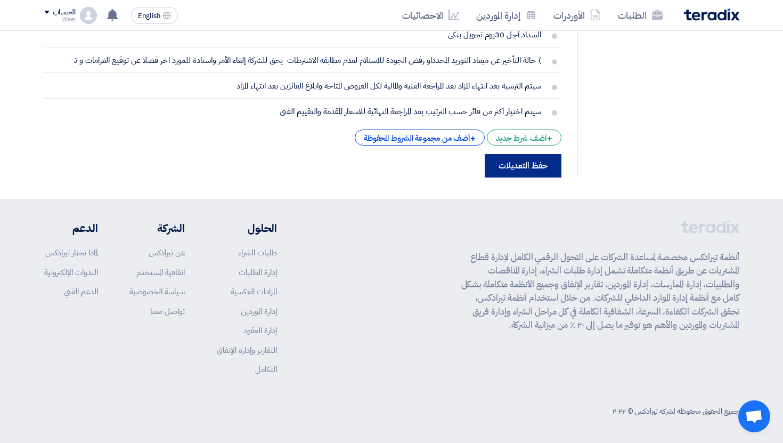
click at [535, 164] on button "حفظ التعديلات" at bounding box center [523, 165] width 77 height 23
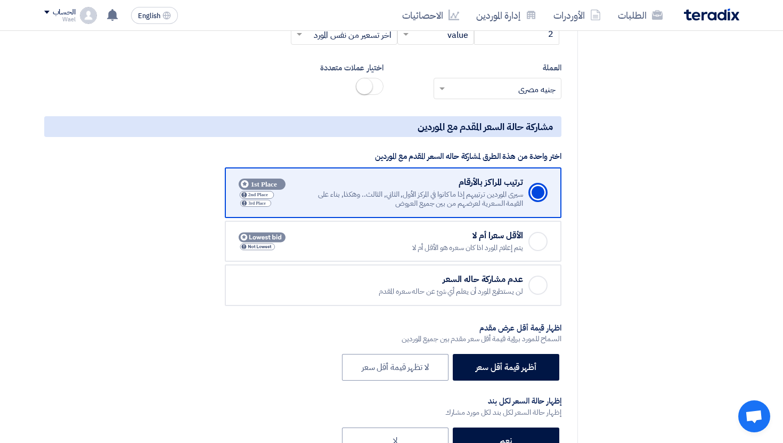
scroll to position [0, 0]
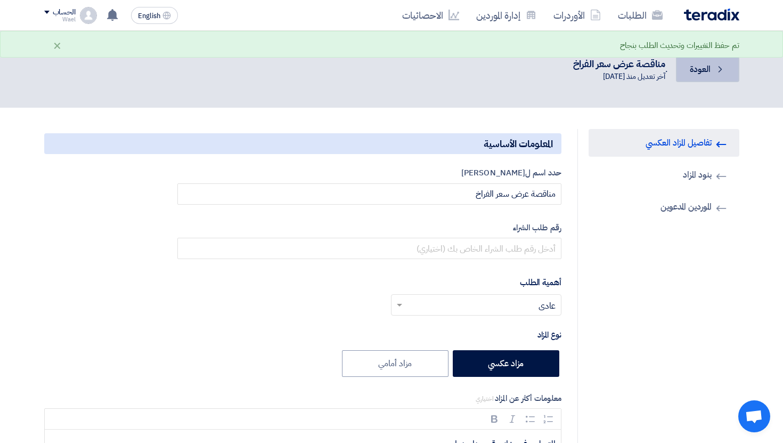
click at [714, 67] on link "Back العودة" at bounding box center [707, 69] width 63 height 26
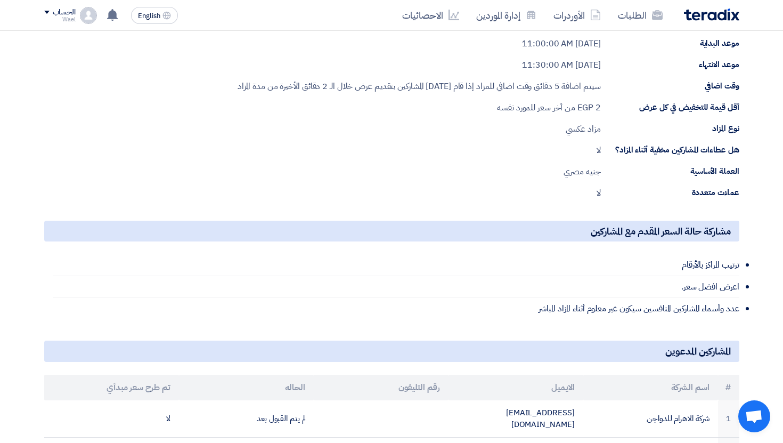
scroll to position [242, 0]
drag, startPoint x: 577, startPoint y: 106, endPoint x: 505, endPoint y: 106, distance: 71.9
click at [508, 106] on div "2 EGP من أخر سعر للمورد نفسه" at bounding box center [548, 106] width 103 height 13
click at [505, 106] on span "من أخر سعر للمورد نفسه" at bounding box center [536, 106] width 78 height 13
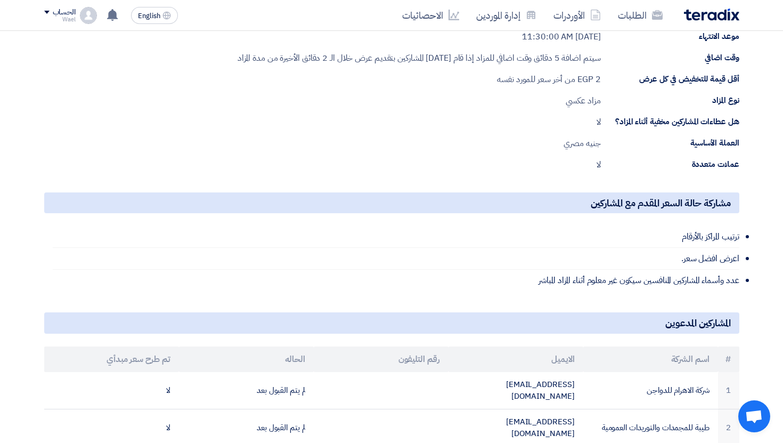
drag, startPoint x: 615, startPoint y: 120, endPoint x: 579, endPoint y: 120, distance: 35.7
click at [579, 120] on div "هل عطاءات المشاركين مخفية أثناء المزاد؟ لا" at bounding box center [391, 122] width 695 height 13
drag, startPoint x: 631, startPoint y: 148, endPoint x: 533, endPoint y: 148, distance: 98.1
click at [533, 148] on div "العملة الأساسية جنيه مصري" at bounding box center [391, 143] width 695 height 13
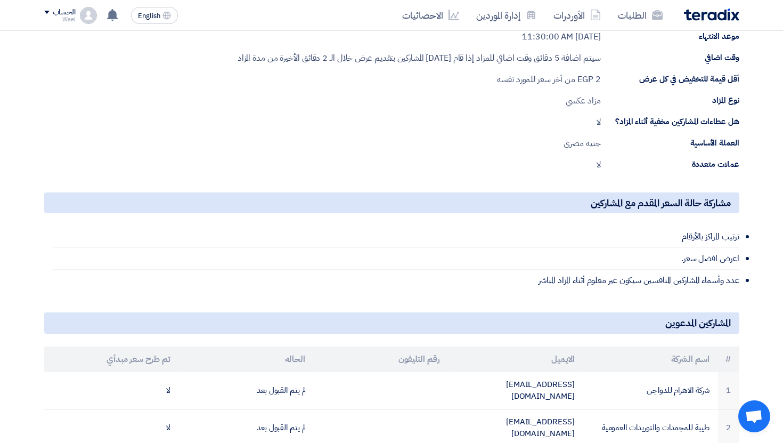
click at [533, 148] on div "العملة الأساسية جنيه مصري" at bounding box center [391, 143] width 695 height 13
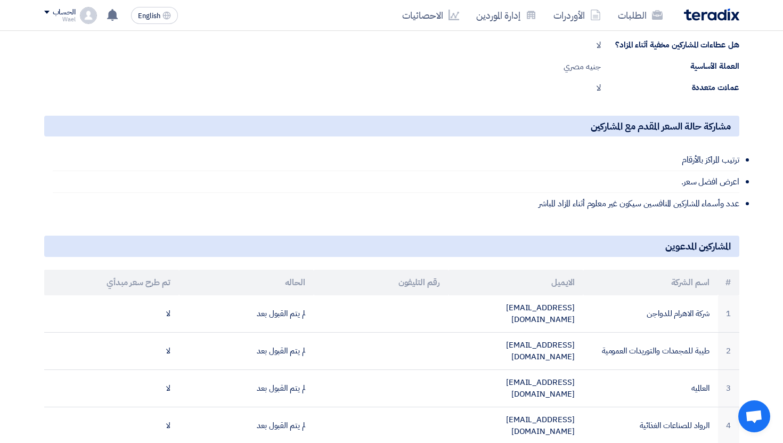
scroll to position [358, 0]
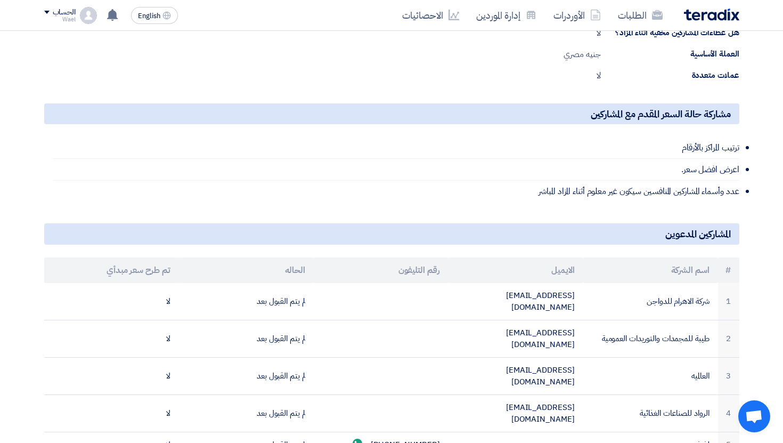
drag, startPoint x: 729, startPoint y: 155, endPoint x: 714, endPoint y: 160, distance: 16.5
click at [714, 158] on li "ترتيب المراكز بالأرقام" at bounding box center [396, 148] width 687 height 22
click at [715, 181] on li "عدد وأسماء المشاركين المنافسين سيكون غير معلوم أثناء المزاد المباشر" at bounding box center [396, 191] width 687 height 21
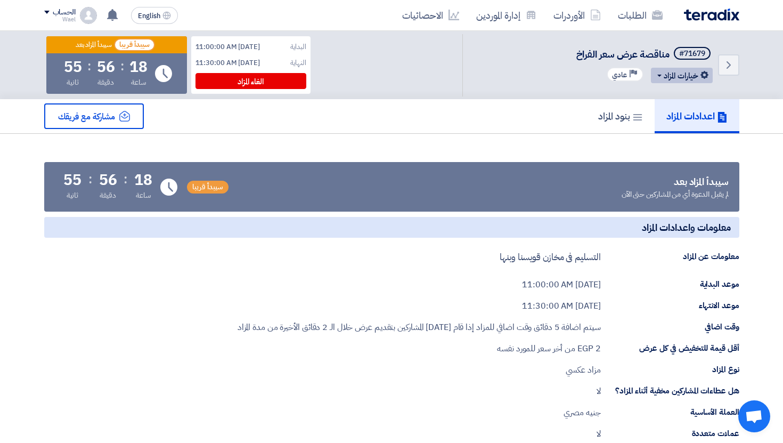
click at [707, 79] on button "خيارات المزاد" at bounding box center [682, 75] width 62 height 15
click at [695, 93] on icon at bounding box center [698, 97] width 9 height 9
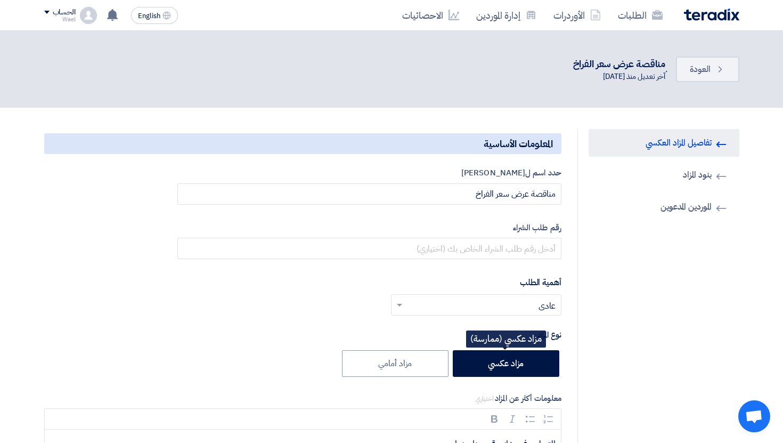
type input "10/6/2025"
type input "11"
type input "00"
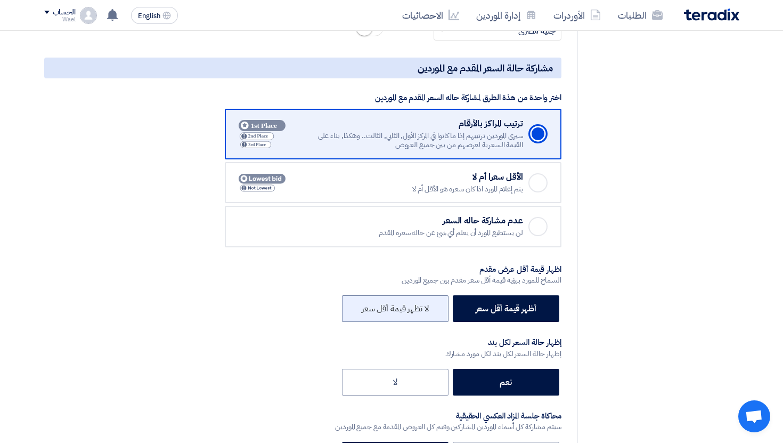
click at [424, 306] on label "لا تظهر قيمة أقل سعر" at bounding box center [395, 308] width 107 height 27
click at [424, 306] on input "لا تظهر قيمة أقل سعر" at bounding box center [425, 307] width 7 height 7
radio input "true"
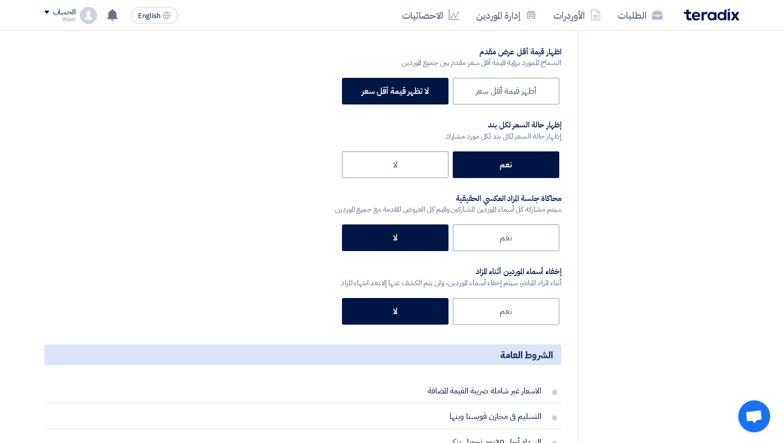
scroll to position [1897, 0]
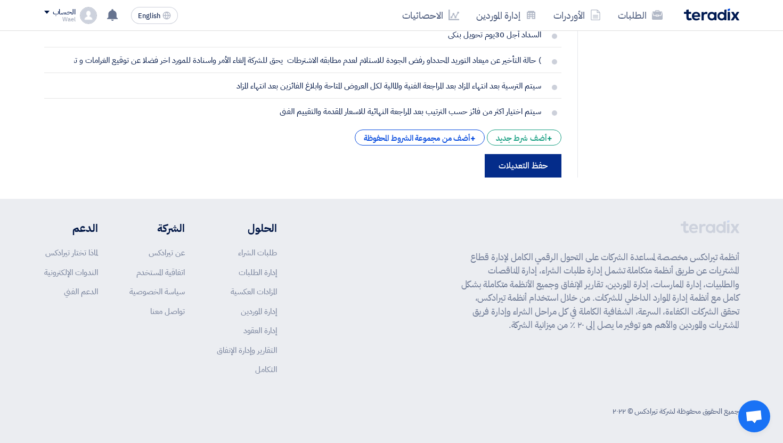
click at [525, 165] on button "حفظ التعديلات" at bounding box center [523, 165] width 77 height 23
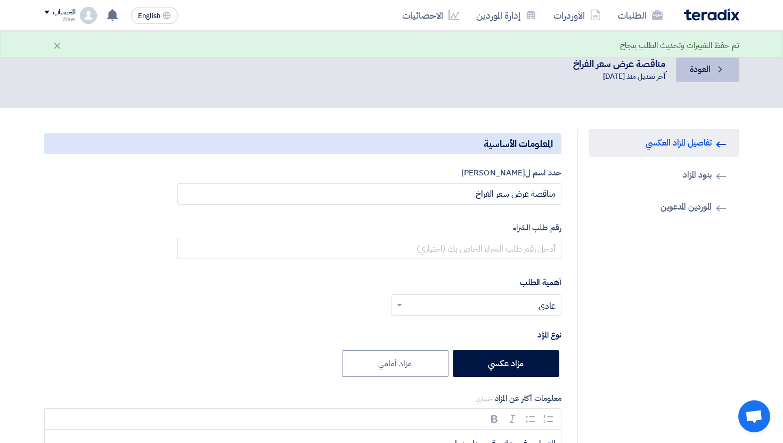
click at [679, 75] on link "Back العودة" at bounding box center [707, 69] width 63 height 26
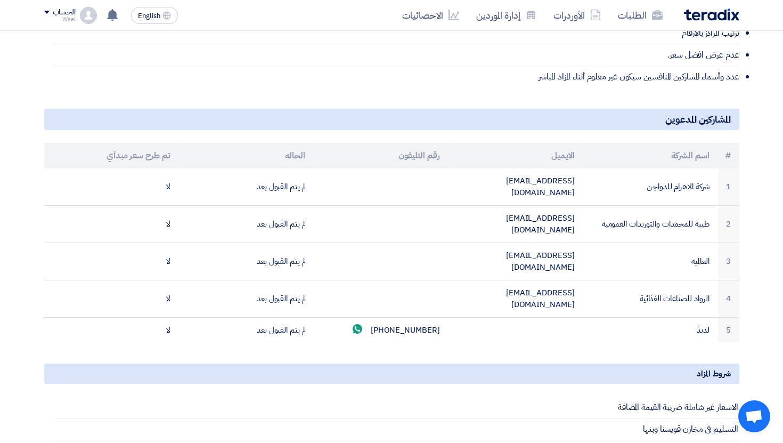
scroll to position [279, 0]
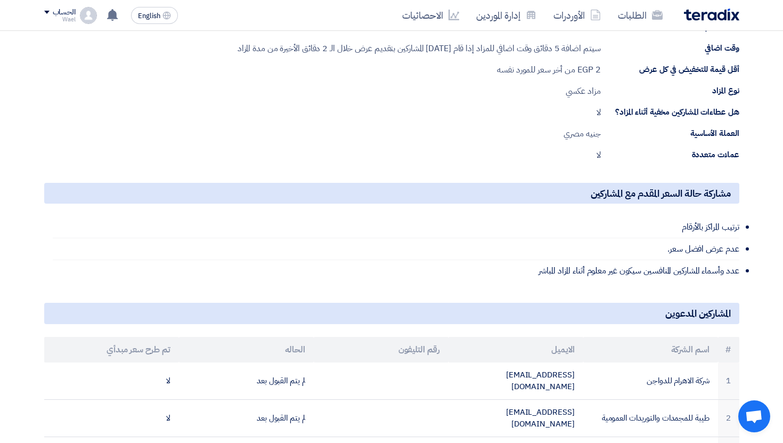
drag, startPoint x: 727, startPoint y: 261, endPoint x: 621, endPoint y: 262, distance: 106.1
click at [622, 262] on li "عدد وأسماء المشاركين المنافسين سيكون غير معلوم أثناء المزاد المباشر" at bounding box center [396, 270] width 687 height 21
click at [621, 262] on li "عدد وأسماء المشاركين المنافسين سيكون غير معلوم أثناء المزاد المباشر" at bounding box center [396, 270] width 687 height 21
drag, startPoint x: 646, startPoint y: 265, endPoint x: 516, endPoint y: 265, distance: 129.5
click at [516, 265] on li "عدد وأسماء المشاركين المنافسين سيكون غير معلوم أثناء المزاد المباشر" at bounding box center [396, 270] width 687 height 21
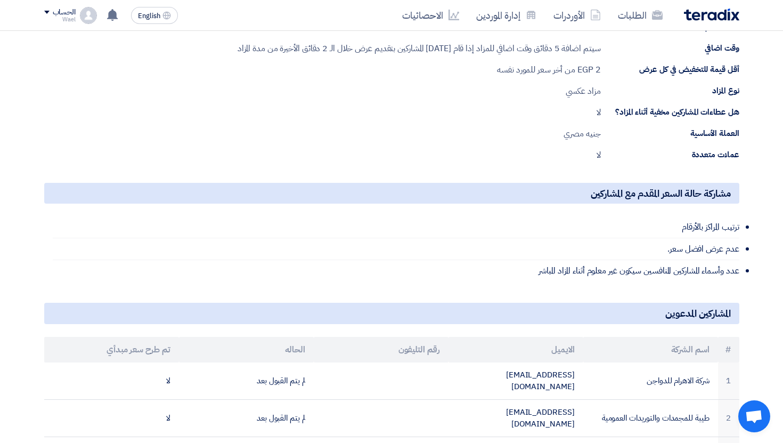
click at [516, 265] on li "عدد وأسماء المشاركين المنافسين سيكون غير معلوم أثناء المزاد المباشر" at bounding box center [396, 270] width 687 height 21
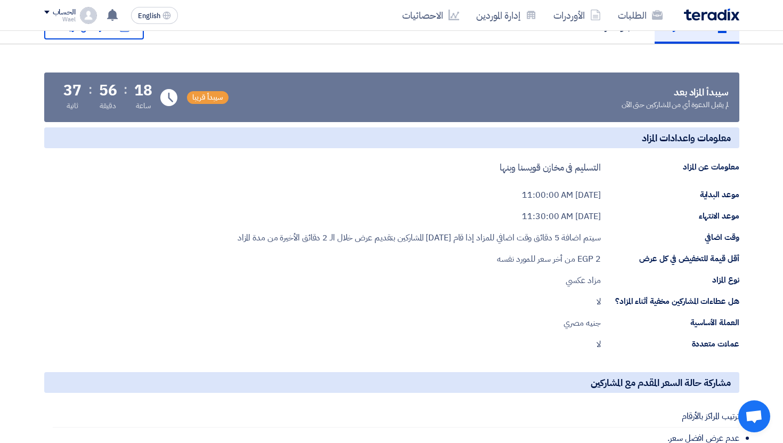
scroll to position [0, 0]
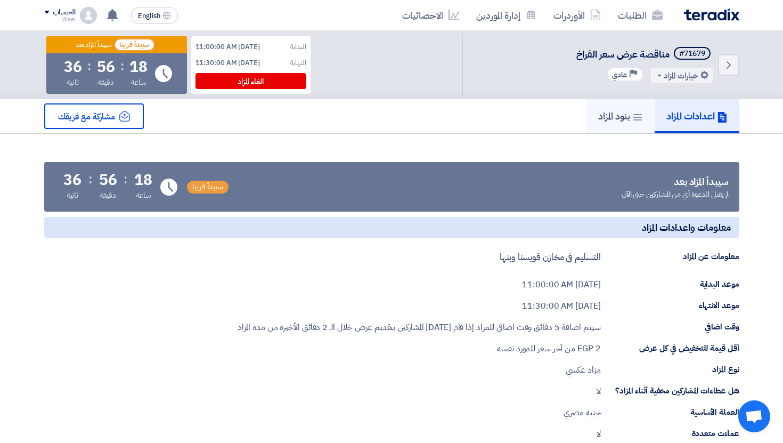
click at [619, 124] on link "بنود المزاد" at bounding box center [621, 116] width 68 height 34
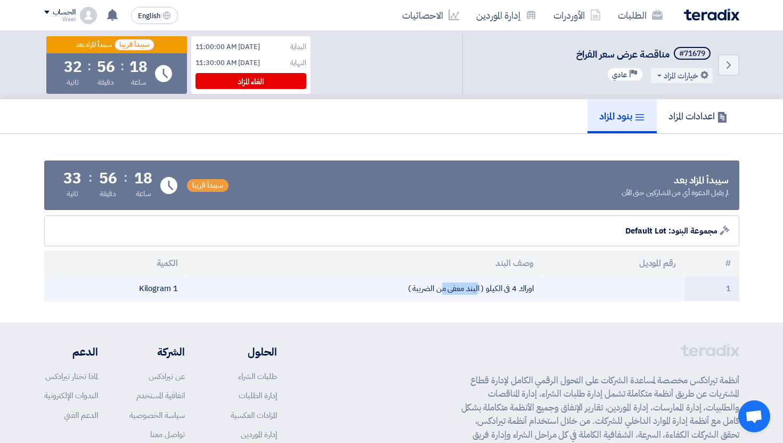
drag, startPoint x: 476, startPoint y: 289, endPoint x: 407, endPoint y: 289, distance: 68.7
click at [409, 289] on td "اوراك 4 فى الكيلو ( البند معفى من الضريبة )" at bounding box center [365, 288] width 356 height 25
click at [407, 289] on td "اوراك 4 فى الكيلو ( البند معفى من الضريبة )" at bounding box center [365, 288] width 356 height 25
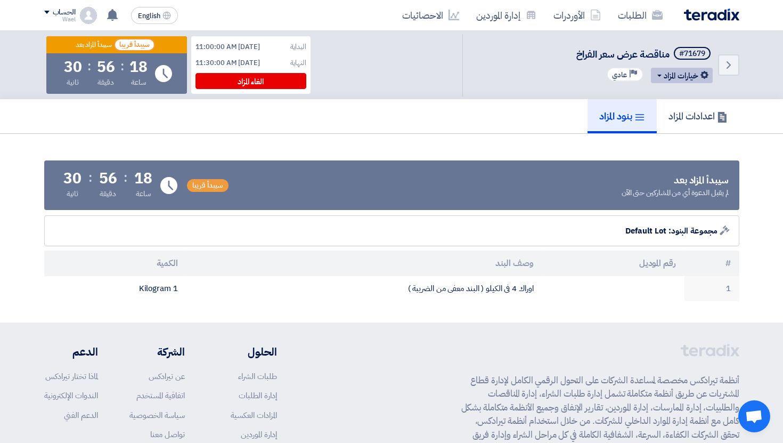
click at [697, 77] on button "خيارات المزاد" at bounding box center [682, 75] width 62 height 15
click at [697, 94] on use at bounding box center [698, 97] width 8 height 8
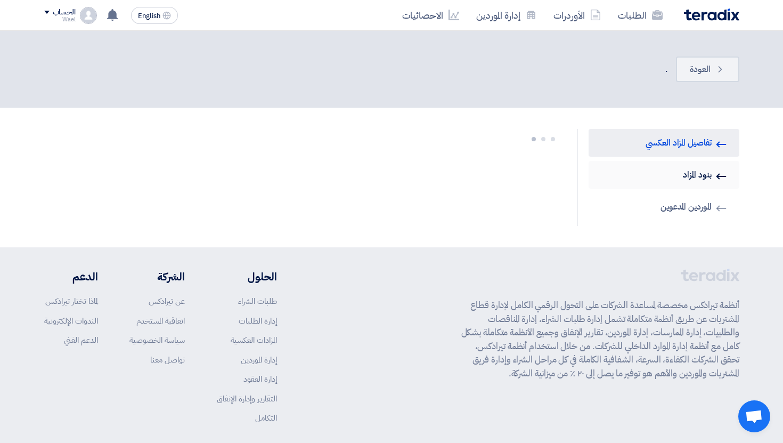
click at [683, 175] on link "Invited Suppliers بنود المزاد" at bounding box center [664, 175] width 151 height 28
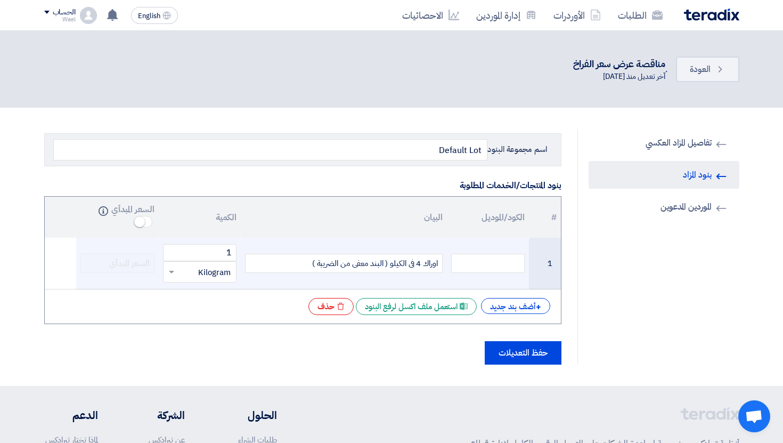
click at [307, 263] on div "اوراك 4 فى الكيلو ( البند معفى من الضريبة )" at bounding box center [344, 263] width 198 height 19
click at [312, 260] on div "اوراك 4 فى الكيلو ( البند معفى من الضريبة )" at bounding box center [344, 263] width 198 height 19
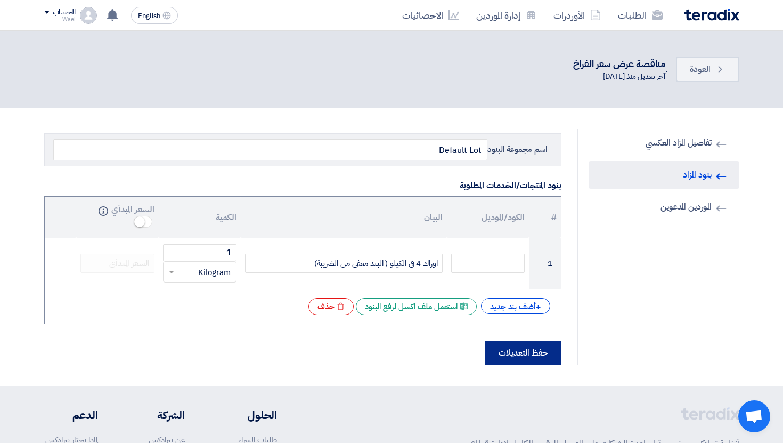
click at [541, 349] on button "حفظ التعديلات" at bounding box center [523, 352] width 77 height 23
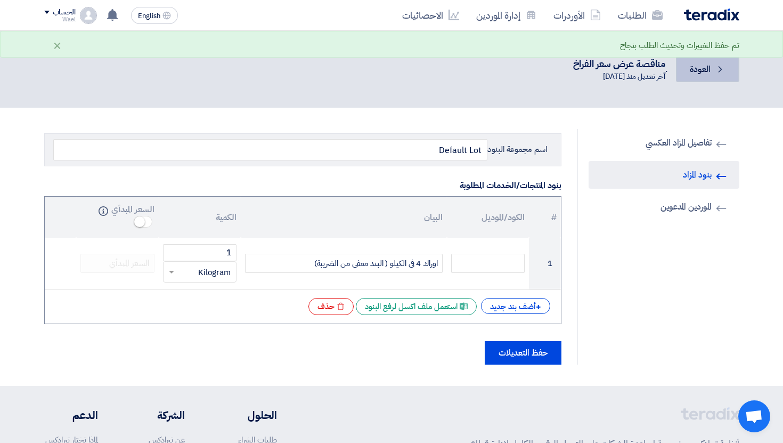
click at [710, 74] on span "العودة" at bounding box center [700, 69] width 20 height 13
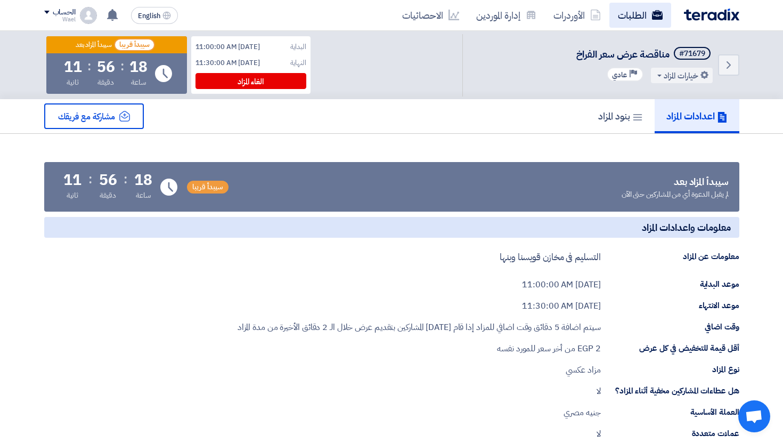
click at [625, 12] on link "الطلبات" at bounding box center [641, 15] width 62 height 25
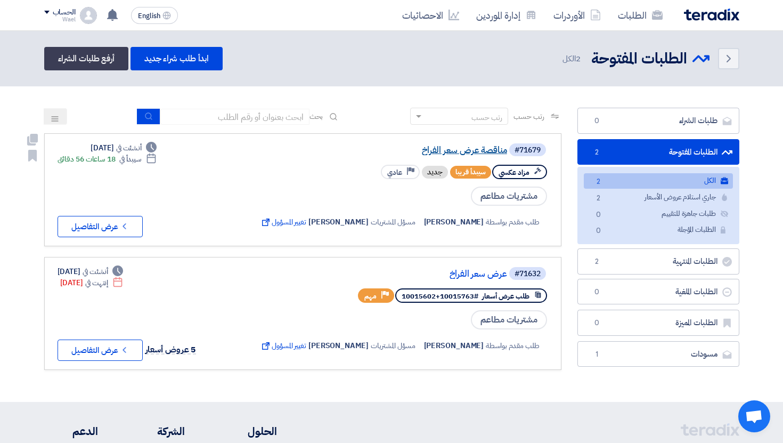
click at [458, 152] on link "مناقصة عرض سعر الفراخ" at bounding box center [400, 150] width 213 height 10
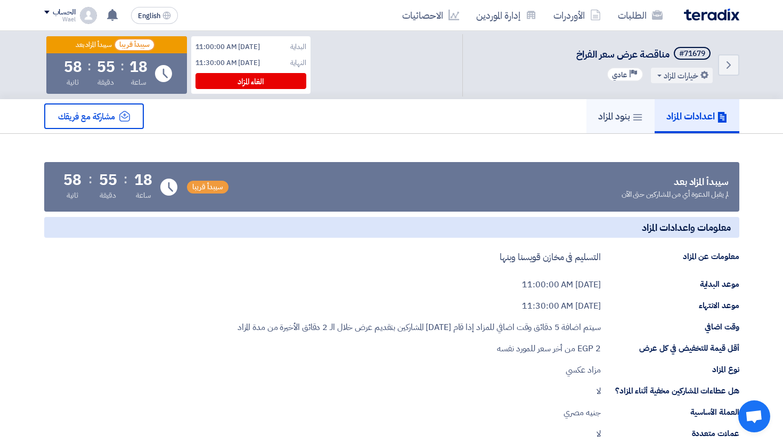
click at [613, 118] on h5 "بنود المزاد" at bounding box center [620, 116] width 45 height 12
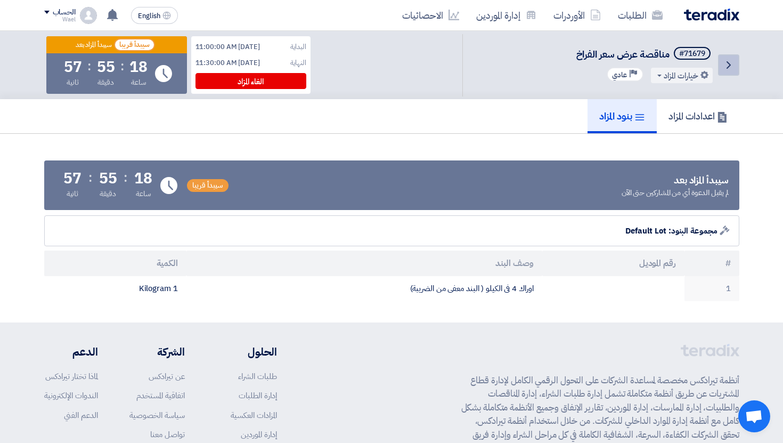
click at [734, 66] on icon "Back" at bounding box center [729, 65] width 13 height 13
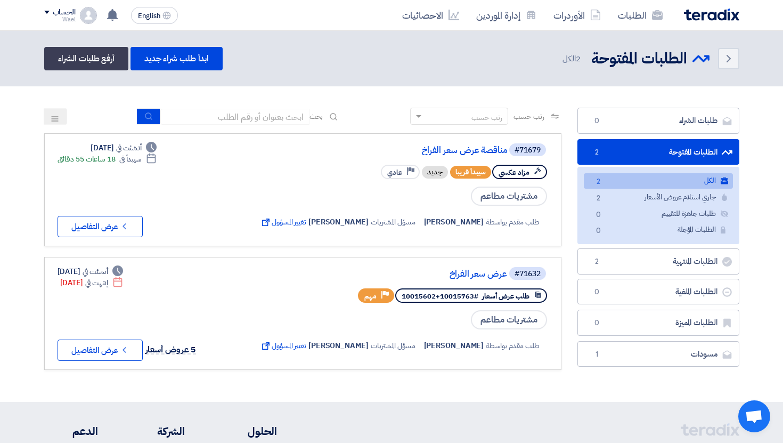
click at [63, 12] on div "الحساب" at bounding box center [64, 12] width 23 height 9
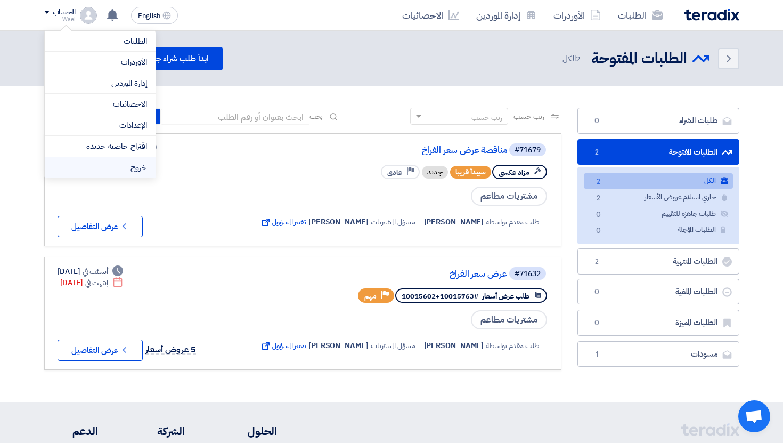
click at [136, 169] on li "خروج" at bounding box center [100, 167] width 111 height 21
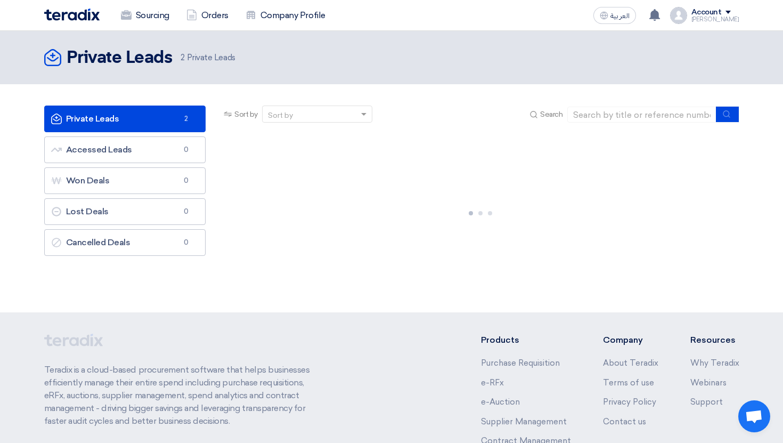
click at [183, 118] on span "2" at bounding box center [186, 119] width 13 height 11
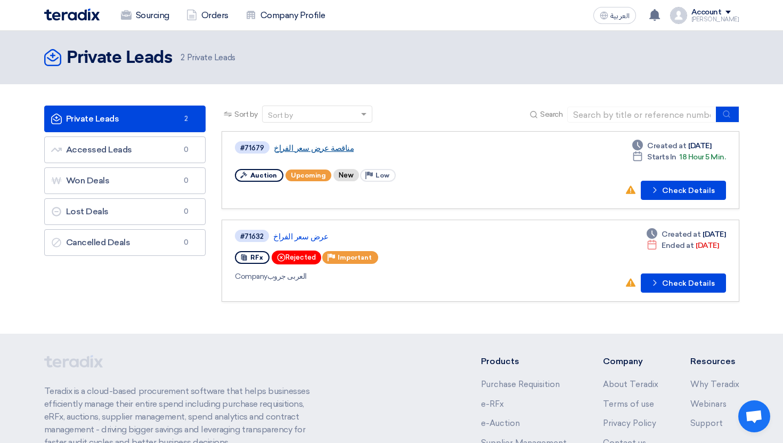
click at [338, 147] on link "مناقصة عرض سعر الفراخ" at bounding box center [407, 148] width 266 height 10
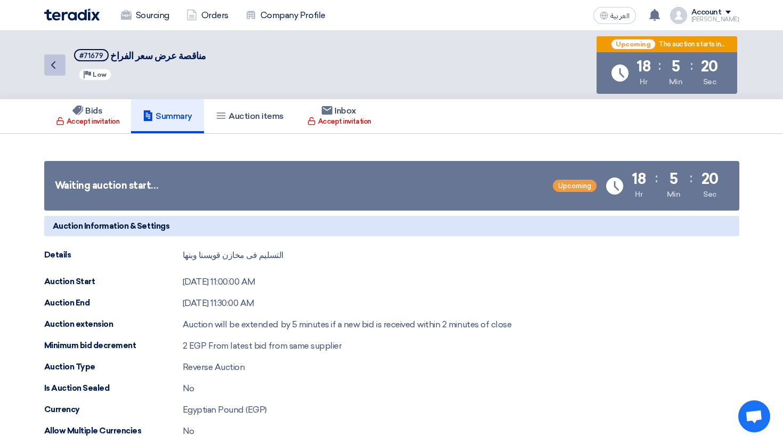
click at [54, 71] on icon "Back" at bounding box center [53, 65] width 13 height 13
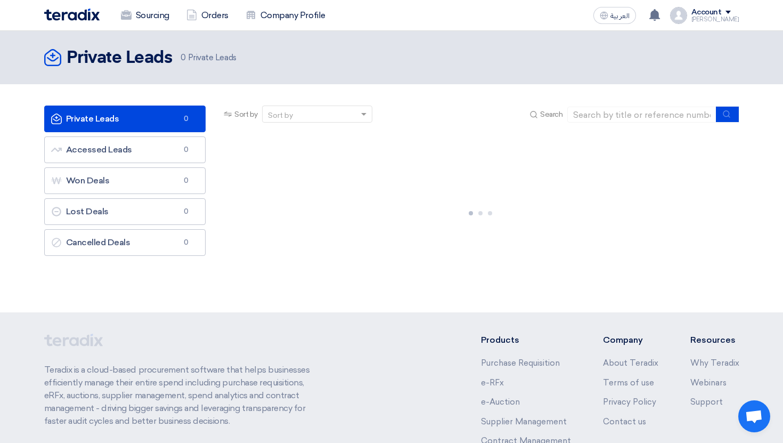
click at [177, 122] on link "Private Leads Private Leads 0" at bounding box center [125, 119] width 162 height 27
click at [176, 118] on link "Private Leads Private Leads 2" at bounding box center [125, 119] width 162 height 27
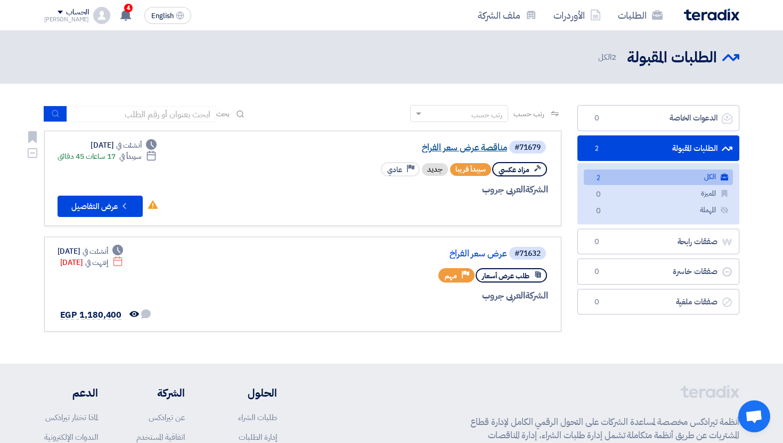
click at [455, 148] on link "مناقصة عرض سعر الفراخ" at bounding box center [400, 148] width 213 height 10
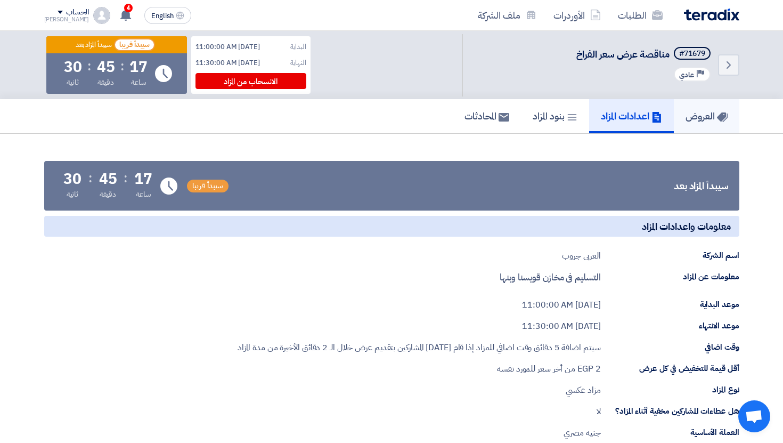
click at [711, 102] on link "العروض" at bounding box center [707, 116] width 66 height 34
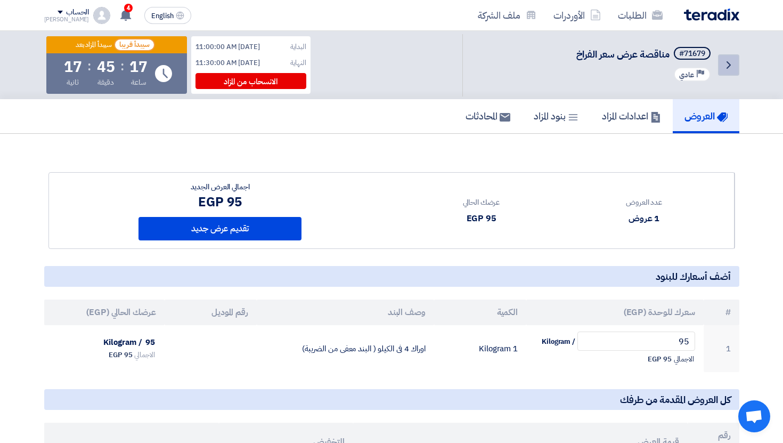
click at [732, 63] on icon "Back" at bounding box center [729, 65] width 13 height 13
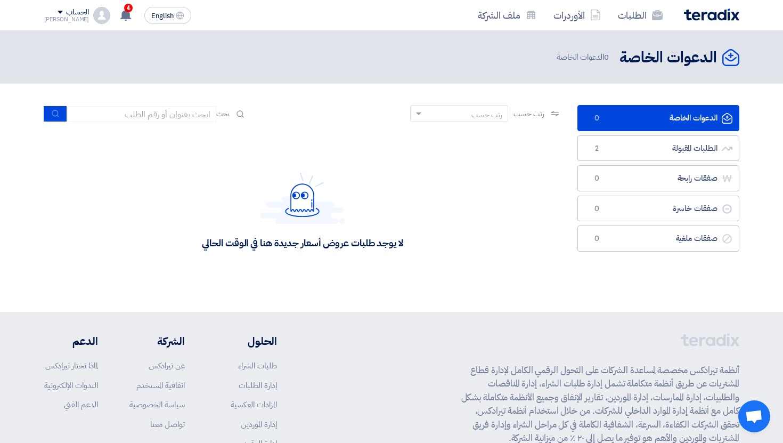
click at [79, 15] on div "الحساب [PERSON_NAME] الطلبات الأوردرات ملف الشركة الإعدادات خروج" at bounding box center [77, 15] width 67 height 17
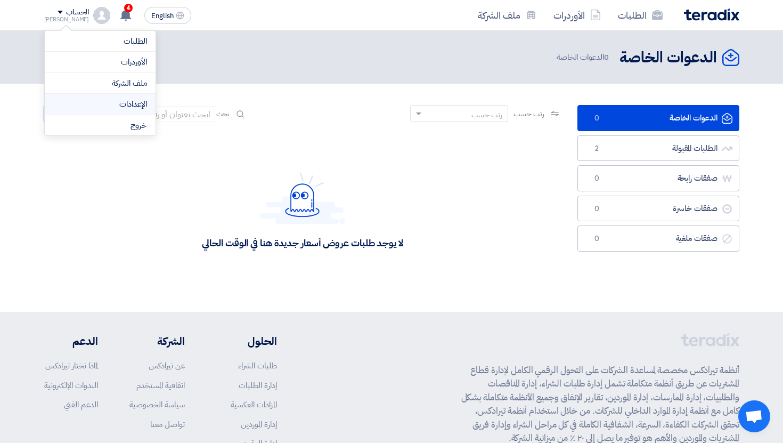
click at [120, 95] on li "الإعدادات" at bounding box center [100, 104] width 111 height 21
